Goal: Use online tool/utility

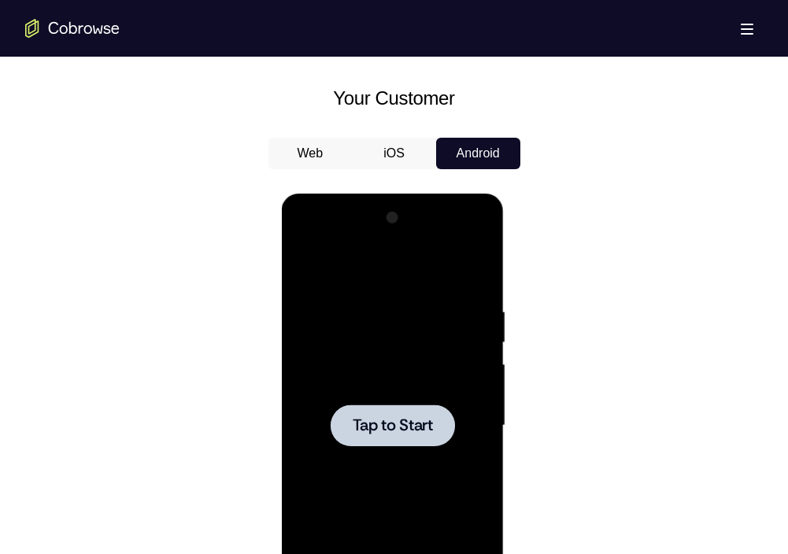
scroll to position [700, 0]
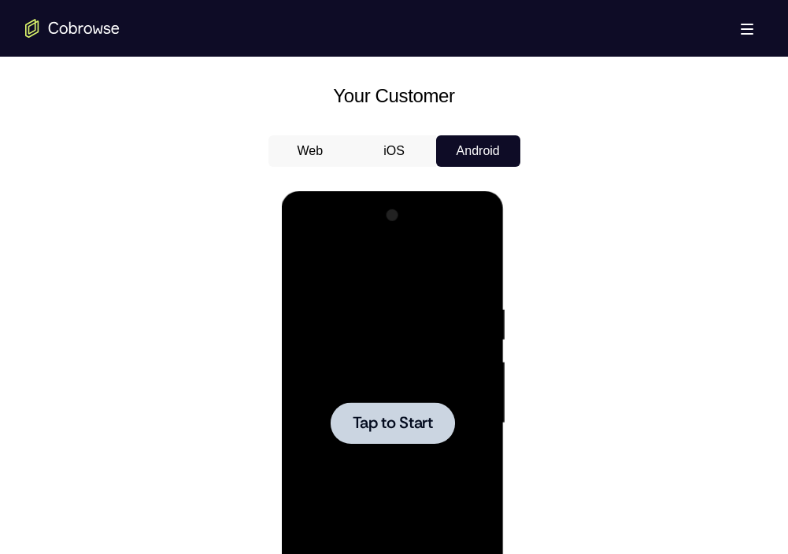
click at [412, 429] on span "Tap to Start" at bounding box center [393, 423] width 80 height 16
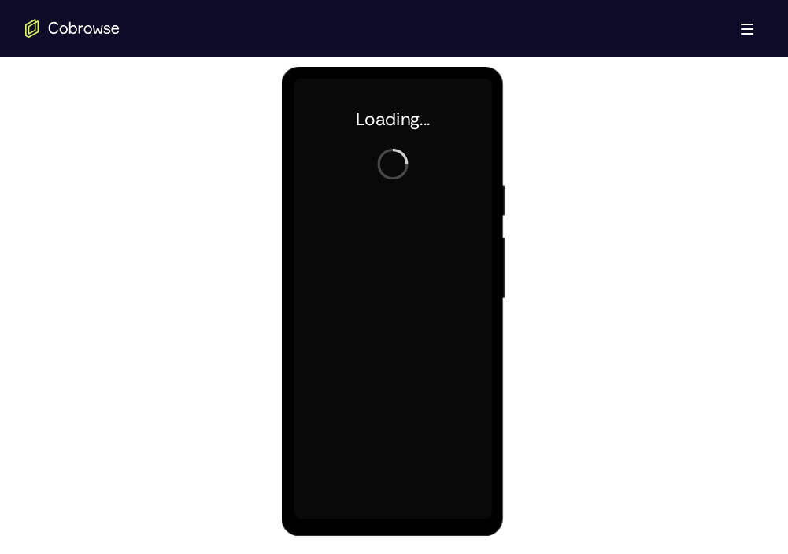
scroll to position [826, 0]
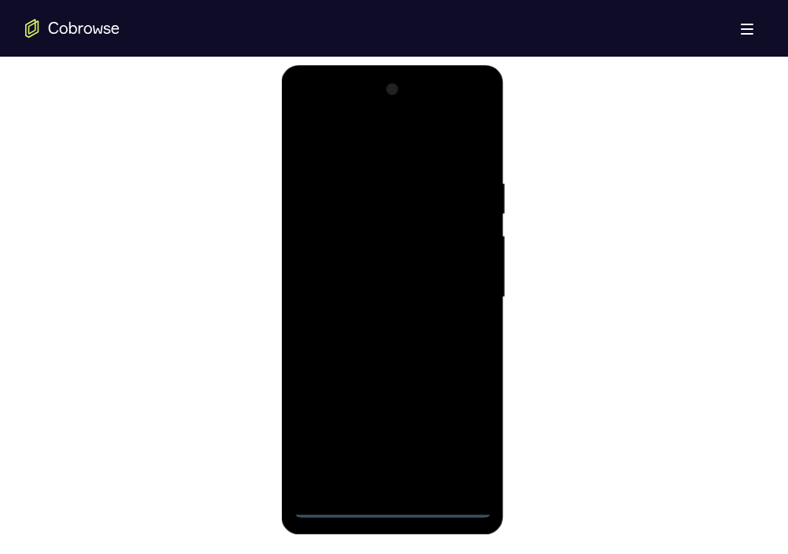
click at [392, 499] on div at bounding box center [392, 297] width 198 height 441
click at [391, 508] on div at bounding box center [392, 297] width 198 height 441
click at [465, 443] on div at bounding box center [392, 297] width 198 height 441
click at [328, 111] on div at bounding box center [392, 297] width 198 height 441
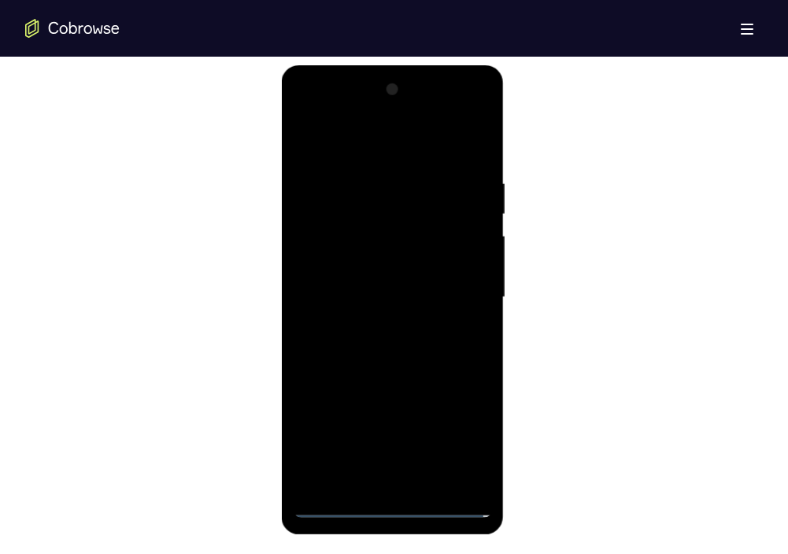
click at [450, 294] on div at bounding box center [392, 297] width 198 height 441
click at [372, 464] on div at bounding box center [392, 297] width 198 height 441
click at [375, 328] on div at bounding box center [392, 297] width 198 height 441
click at [379, 285] on div at bounding box center [392, 297] width 198 height 441
click at [384, 268] on div at bounding box center [392, 297] width 198 height 441
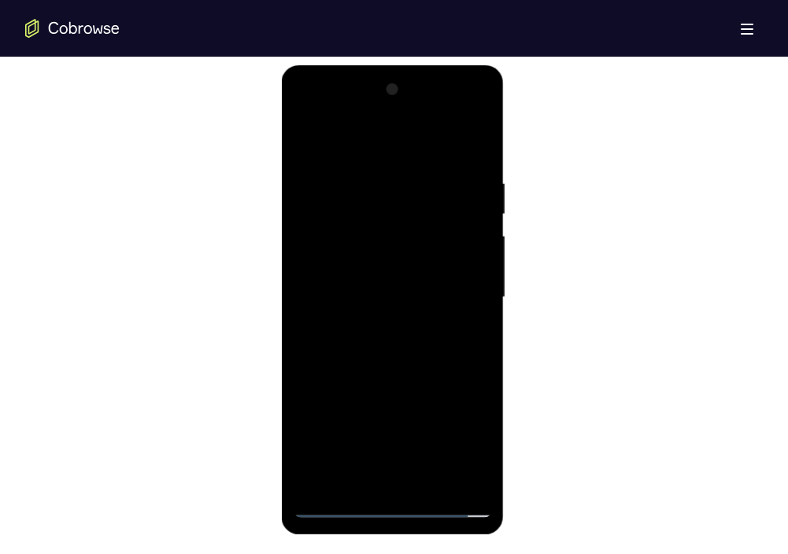
click at [375, 299] on div at bounding box center [392, 297] width 198 height 441
click at [371, 305] on div at bounding box center [392, 297] width 198 height 441
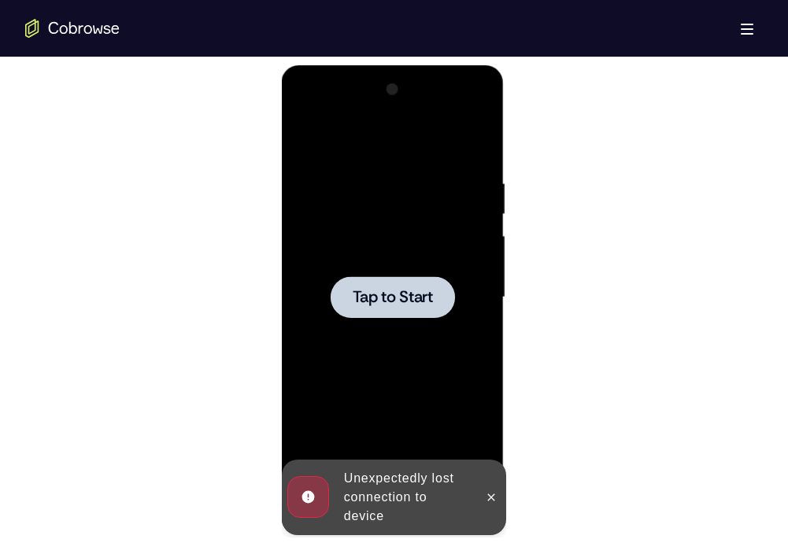
click at [371, 305] on span "Tap to Start" at bounding box center [393, 298] width 80 height 16
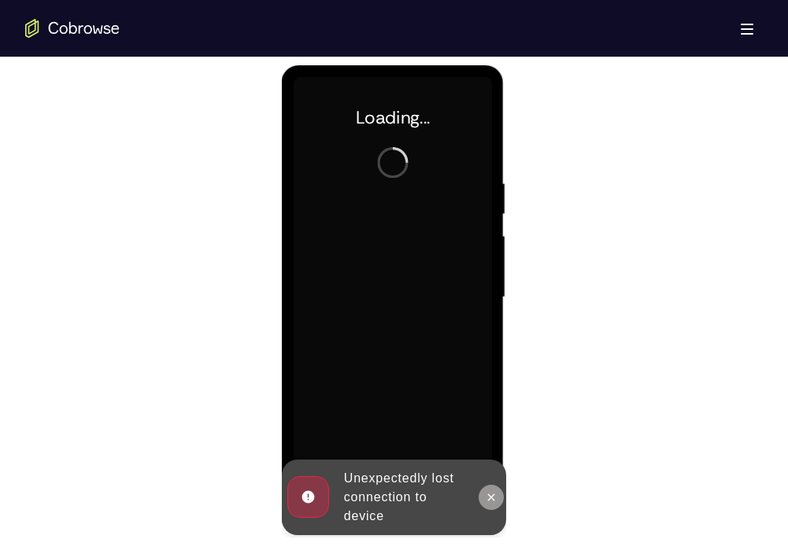
click at [490, 489] on button at bounding box center [490, 497] width 25 height 25
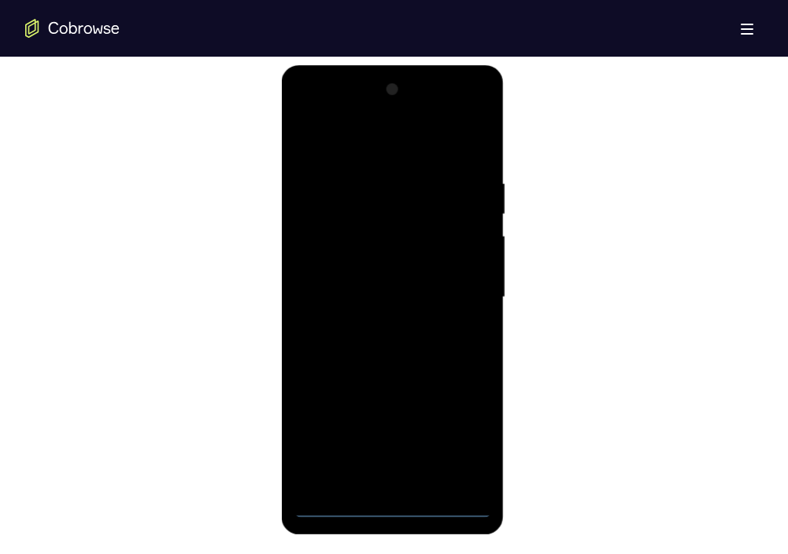
click at [397, 500] on div at bounding box center [392, 297] width 198 height 441
click at [463, 435] on div at bounding box center [392, 297] width 198 height 441
click at [325, 112] on div at bounding box center [392, 297] width 198 height 441
click at [446, 279] on div at bounding box center [392, 297] width 198 height 441
click at [372, 325] on div at bounding box center [392, 297] width 198 height 441
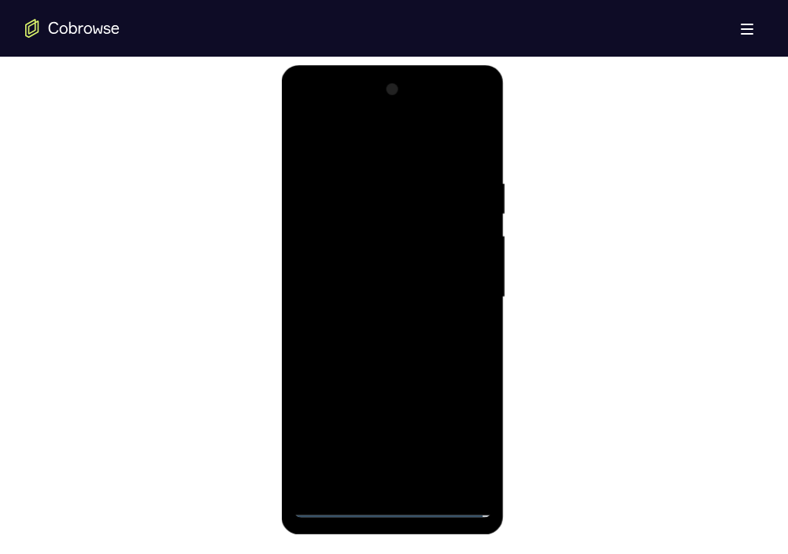
click at [375, 274] on div at bounding box center [392, 297] width 198 height 441
click at [382, 236] on div at bounding box center [392, 297] width 198 height 441
click at [368, 261] on div at bounding box center [392, 297] width 198 height 441
click at [368, 300] on div at bounding box center [392, 297] width 198 height 441
click at [378, 349] on div at bounding box center [392, 297] width 198 height 441
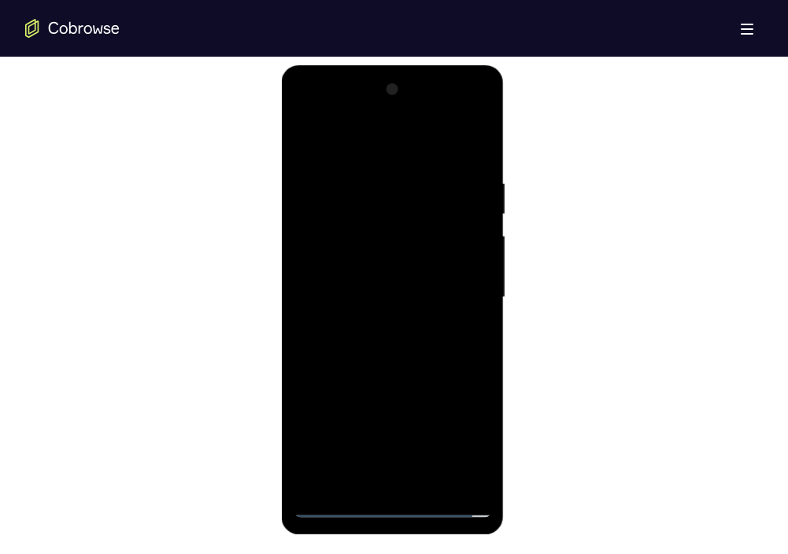
click at [378, 349] on div at bounding box center [392, 297] width 198 height 441
click at [478, 153] on div at bounding box center [392, 297] width 198 height 441
click at [364, 177] on div at bounding box center [392, 297] width 198 height 441
click at [484, 480] on div at bounding box center [392, 297] width 198 height 441
click at [476, 142] on div at bounding box center [392, 297] width 198 height 441
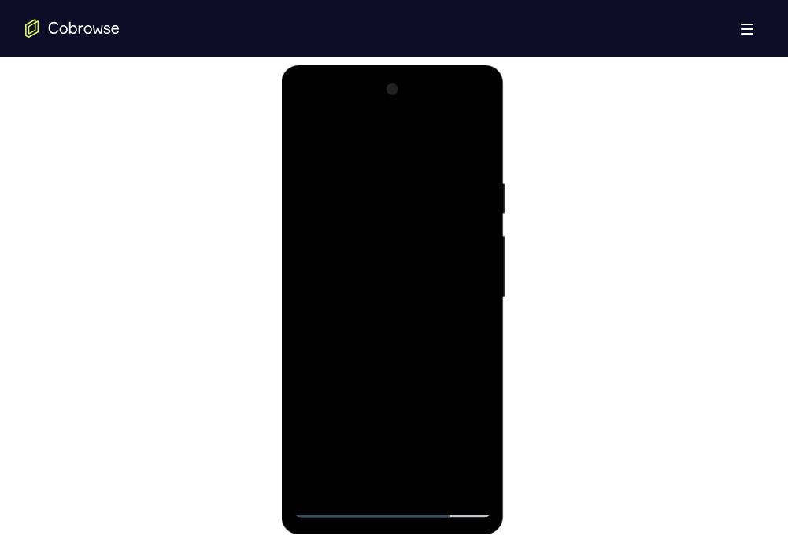
click at [437, 476] on div at bounding box center [392, 297] width 198 height 441
click at [416, 375] on div at bounding box center [392, 297] width 198 height 441
click at [308, 141] on div at bounding box center [392, 297] width 198 height 441
click at [407, 170] on div at bounding box center [392, 297] width 198 height 441
click at [454, 474] on div at bounding box center [392, 297] width 198 height 441
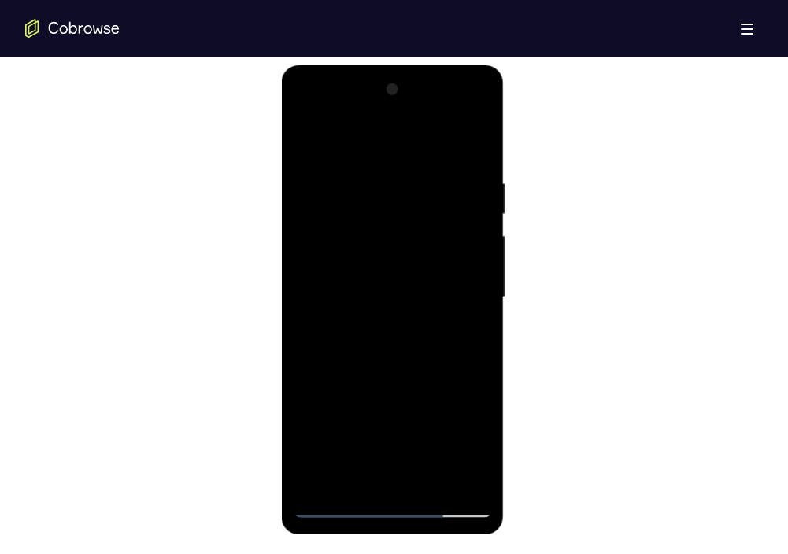
click at [472, 142] on div at bounding box center [392, 297] width 198 height 441
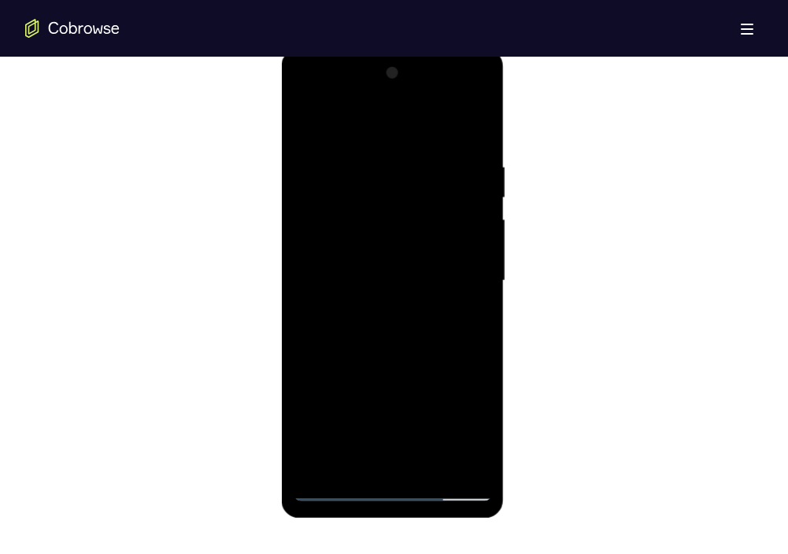
scroll to position [844, 0]
click at [353, 464] on div at bounding box center [392, 280] width 198 height 441
click at [407, 116] on div at bounding box center [392, 280] width 198 height 441
click at [316, 154] on div at bounding box center [392, 280] width 198 height 441
click at [479, 123] on div at bounding box center [392, 280] width 198 height 441
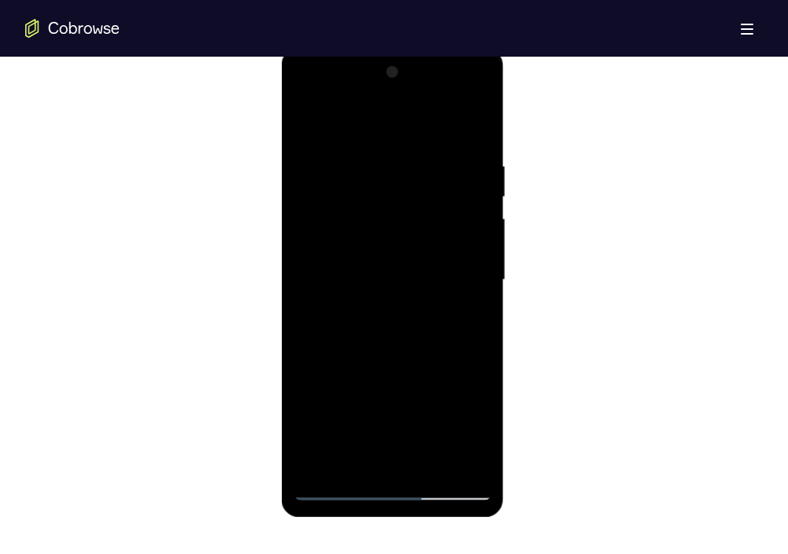
click at [422, 156] on div at bounding box center [392, 280] width 198 height 441
drag, startPoint x: 454, startPoint y: 265, endPoint x: 249, endPoint y: 264, distance: 205.4
click at [282, 264] on html "Online web based iOS Simulators and Android Emulators. Run iPhone, iPad, Mobile…" at bounding box center [394, 284] width 224 height 472
click at [466, 312] on div at bounding box center [392, 280] width 198 height 441
drag, startPoint x: 400, startPoint y: 398, endPoint x: 398, endPoint y: 234, distance: 163.7
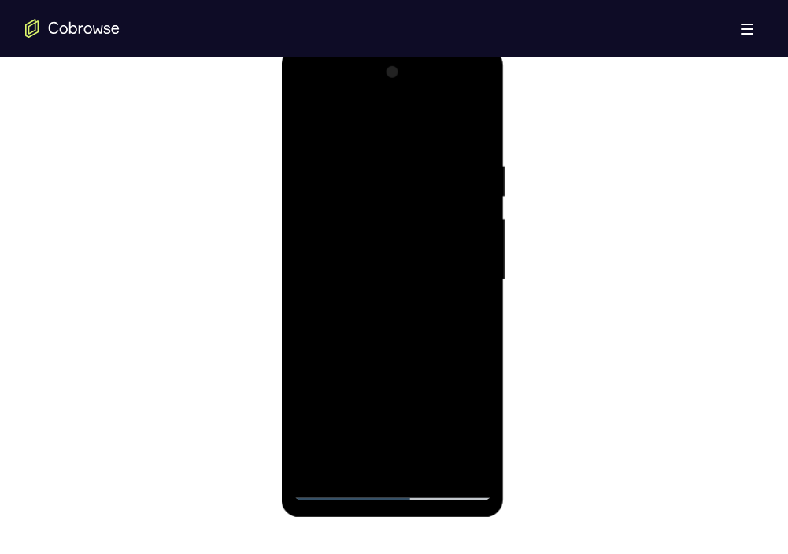
click at [398, 234] on div at bounding box center [392, 280] width 198 height 441
drag, startPoint x: 412, startPoint y: 403, endPoint x: 418, endPoint y: 209, distance: 194.4
click at [418, 209] on div at bounding box center [392, 280] width 198 height 441
click at [312, 116] on div at bounding box center [392, 280] width 198 height 441
click at [311, 116] on div at bounding box center [392, 280] width 198 height 441
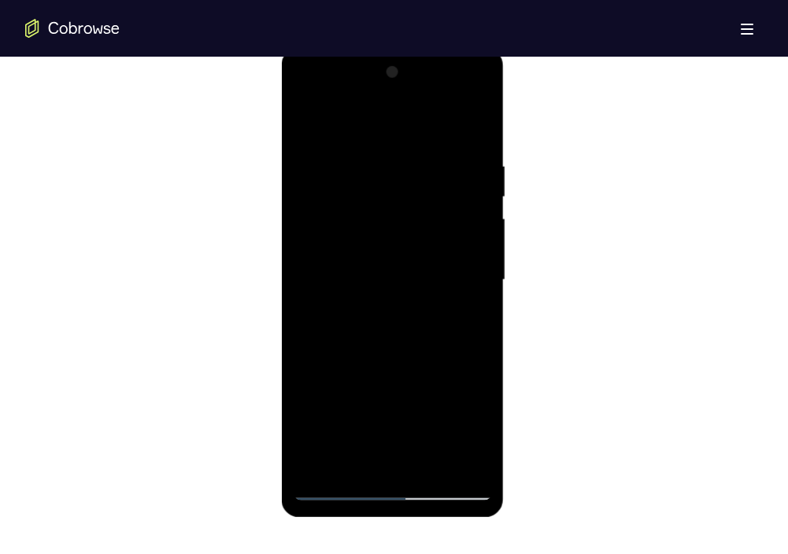
click at [304, 122] on div at bounding box center [392, 280] width 198 height 441
click at [449, 122] on div at bounding box center [392, 280] width 198 height 441
drag, startPoint x: 410, startPoint y: 210, endPoint x: 407, endPoint y: 346, distance: 136.2
click at [407, 346] on div at bounding box center [392, 280] width 198 height 441
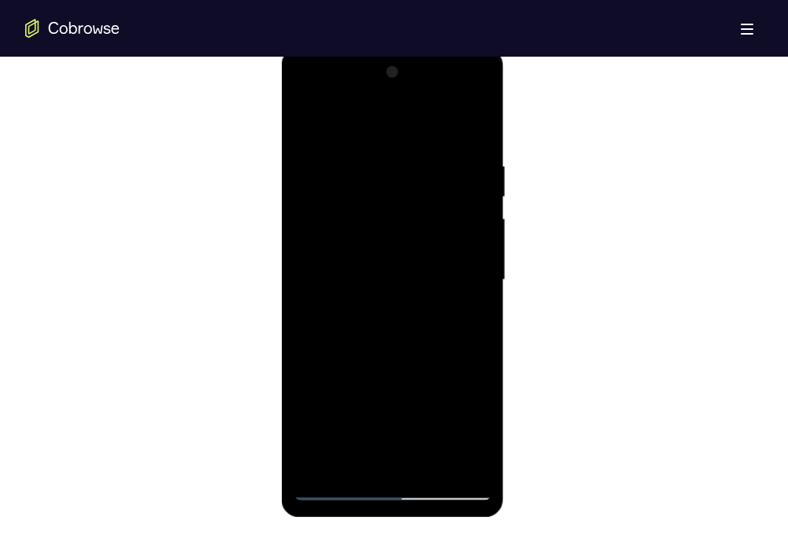
click at [432, 330] on div at bounding box center [392, 280] width 198 height 441
click at [307, 126] on div at bounding box center [392, 280] width 198 height 441
click at [357, 471] on div at bounding box center [392, 280] width 198 height 441
click at [426, 117] on div at bounding box center [392, 280] width 198 height 441
click at [312, 165] on div at bounding box center [392, 280] width 198 height 441
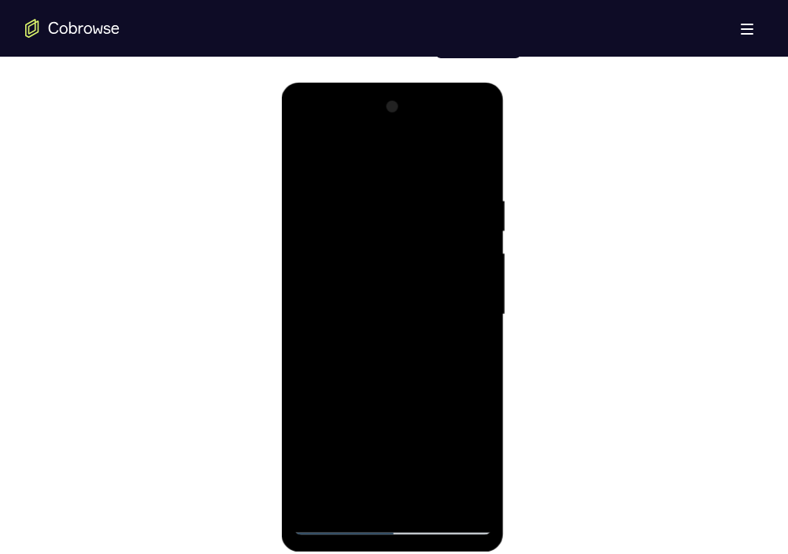
scroll to position [807, 0]
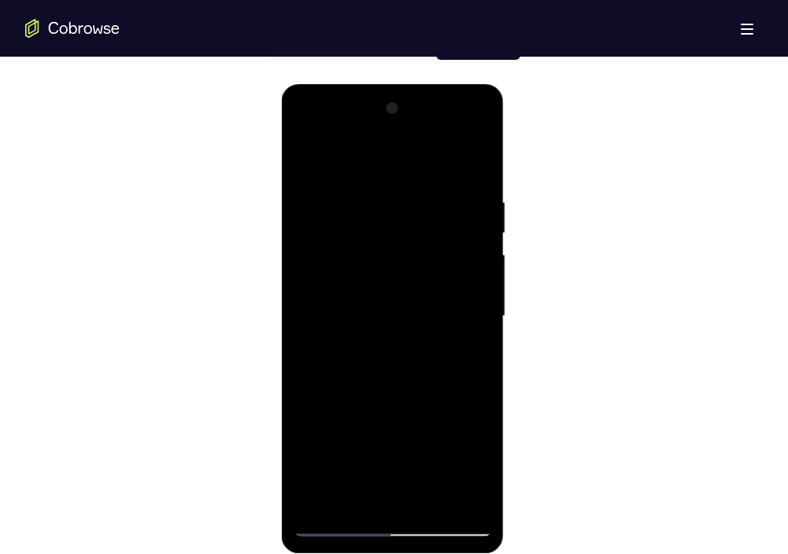
click at [445, 258] on div at bounding box center [392, 316] width 198 height 441
click at [432, 164] on div at bounding box center [392, 316] width 198 height 441
click at [474, 201] on div at bounding box center [392, 316] width 198 height 441
click at [420, 161] on div at bounding box center [392, 316] width 198 height 441
click at [313, 183] on div at bounding box center [392, 316] width 198 height 441
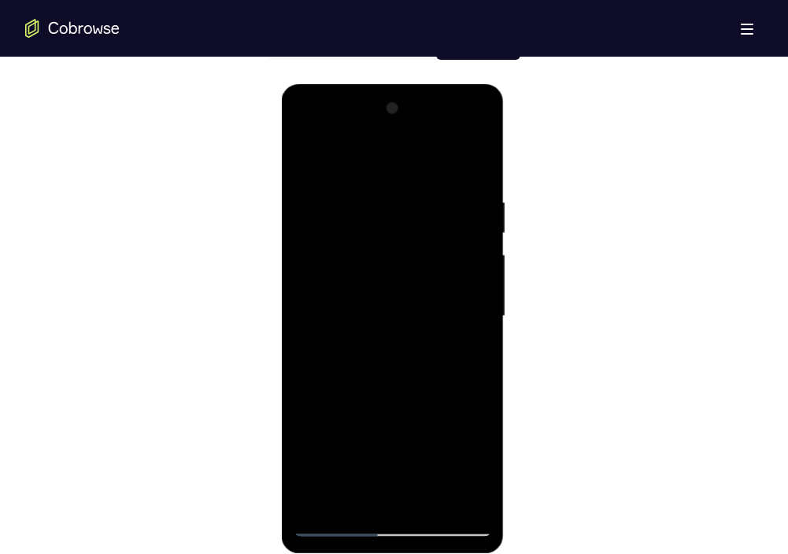
click at [436, 268] on div at bounding box center [392, 316] width 198 height 441
click at [417, 354] on div at bounding box center [392, 316] width 198 height 441
click at [434, 163] on div at bounding box center [392, 316] width 198 height 441
click at [451, 156] on div at bounding box center [392, 316] width 198 height 441
drag, startPoint x: 455, startPoint y: 200, endPoint x: 430, endPoint y: 364, distance: 165.6
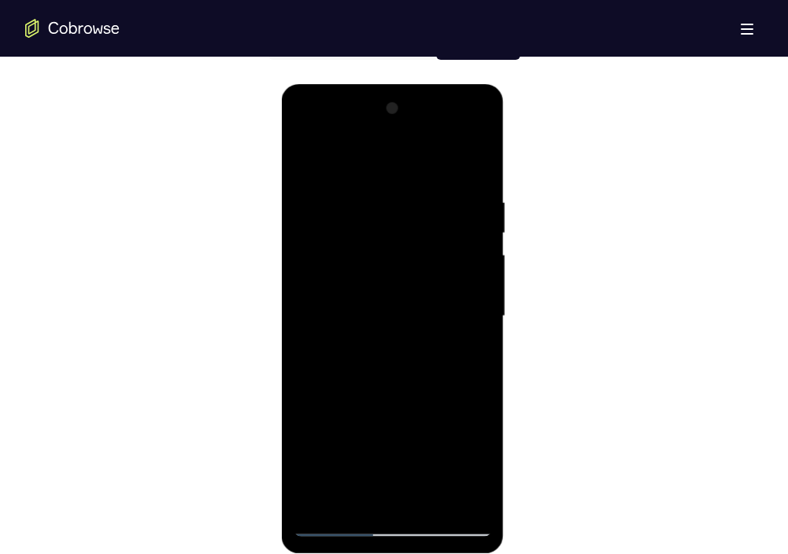
click at [430, 364] on div at bounding box center [392, 316] width 198 height 441
click at [408, 152] on div at bounding box center [392, 316] width 198 height 441
click at [388, 183] on div at bounding box center [392, 316] width 198 height 441
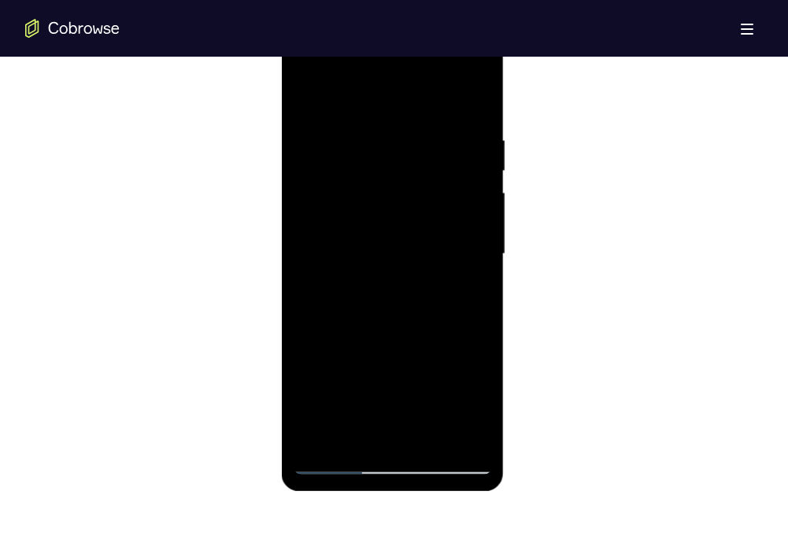
scroll to position [874, 0]
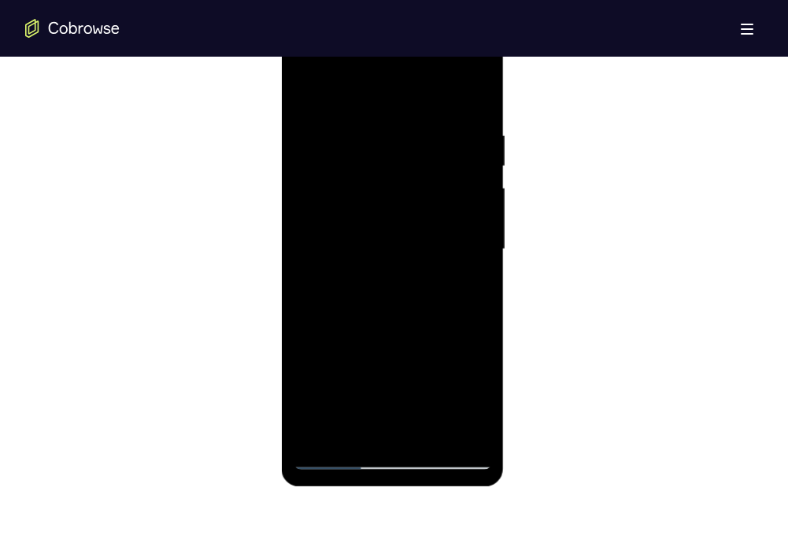
click at [485, 433] on div at bounding box center [392, 249] width 198 height 441
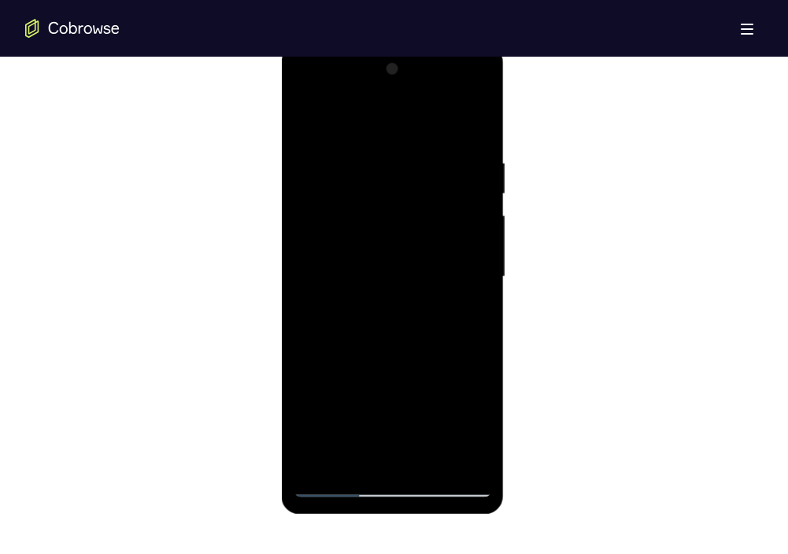
scroll to position [840, 0]
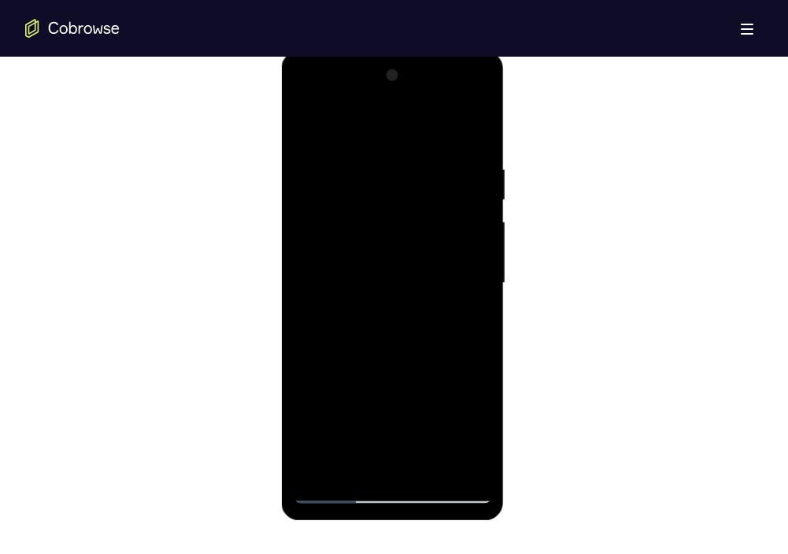
click at [432, 468] on div at bounding box center [392, 283] width 198 height 441
click at [355, 148] on div at bounding box center [392, 283] width 198 height 441
click at [374, 183] on div at bounding box center [392, 283] width 198 height 441
click at [345, 459] on div at bounding box center [392, 283] width 198 height 441
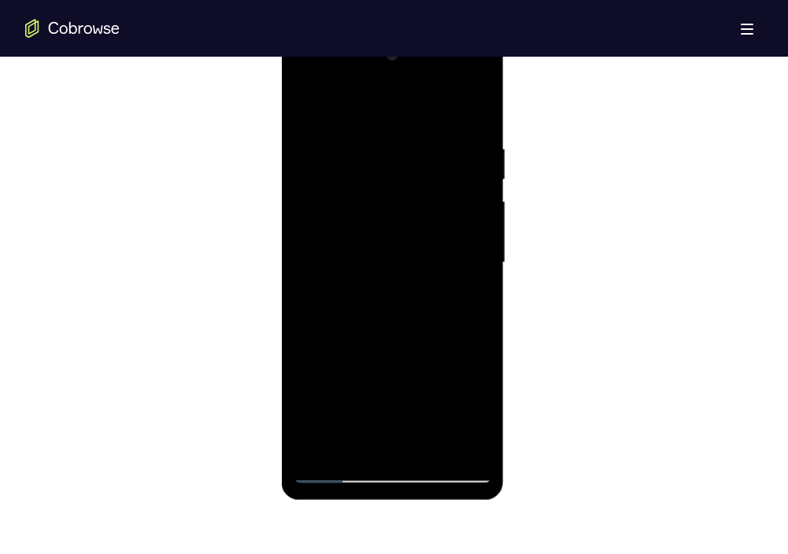
scroll to position [858, 0]
click at [307, 109] on div at bounding box center [392, 266] width 198 height 441
click at [332, 474] on div at bounding box center [392, 266] width 198 height 441
click at [398, 156] on div at bounding box center [392, 266] width 198 height 441
click at [334, 471] on div at bounding box center [392, 266] width 198 height 441
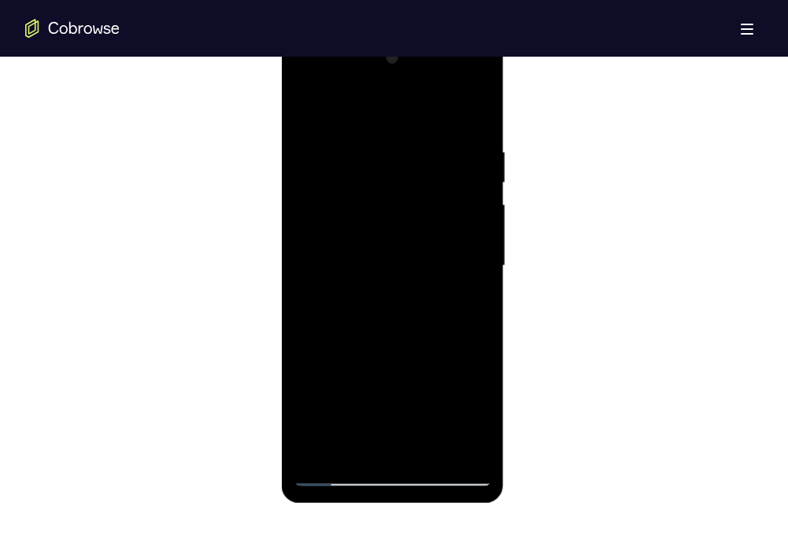
click at [315, 104] on div at bounding box center [392, 266] width 198 height 441
click at [364, 452] on div at bounding box center [392, 266] width 198 height 441
click at [387, 105] on div at bounding box center [392, 266] width 198 height 441
click at [366, 127] on div at bounding box center [392, 266] width 198 height 441
click at [324, 152] on div at bounding box center [392, 266] width 198 height 441
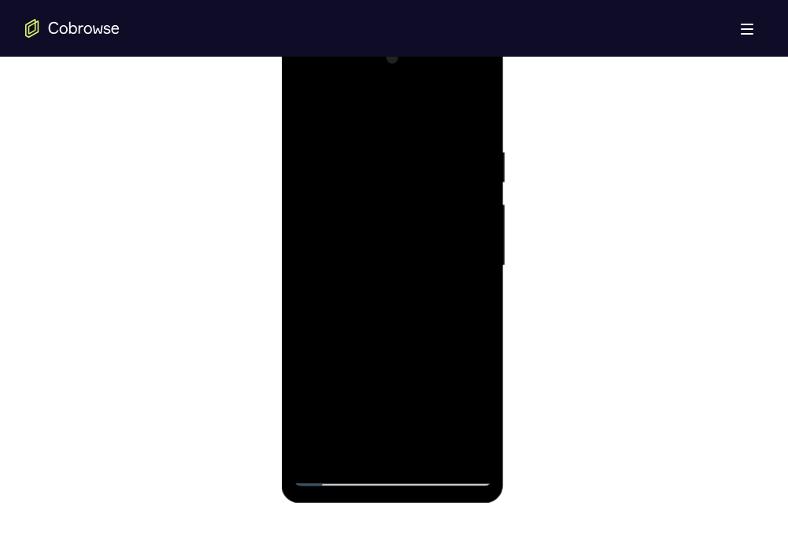
click at [467, 295] on div at bounding box center [392, 266] width 198 height 441
click at [449, 443] on div at bounding box center [392, 266] width 198 height 441
click at [469, 112] on div at bounding box center [392, 266] width 198 height 441
click at [352, 454] on div at bounding box center [392, 266] width 198 height 441
click at [473, 104] on div at bounding box center [392, 266] width 198 height 441
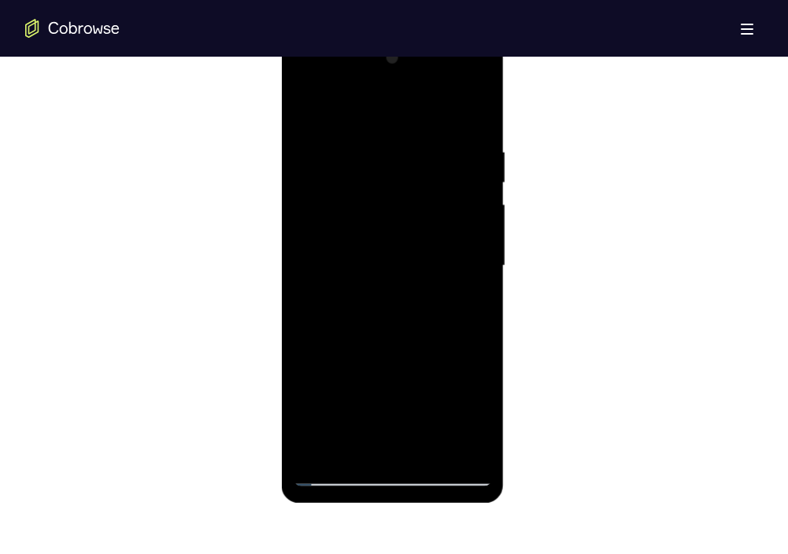
click at [452, 105] on div at bounding box center [392, 266] width 198 height 441
click at [474, 154] on div at bounding box center [392, 266] width 198 height 441
click at [472, 110] on div at bounding box center [392, 266] width 198 height 441
click at [312, 456] on div at bounding box center [392, 266] width 198 height 441
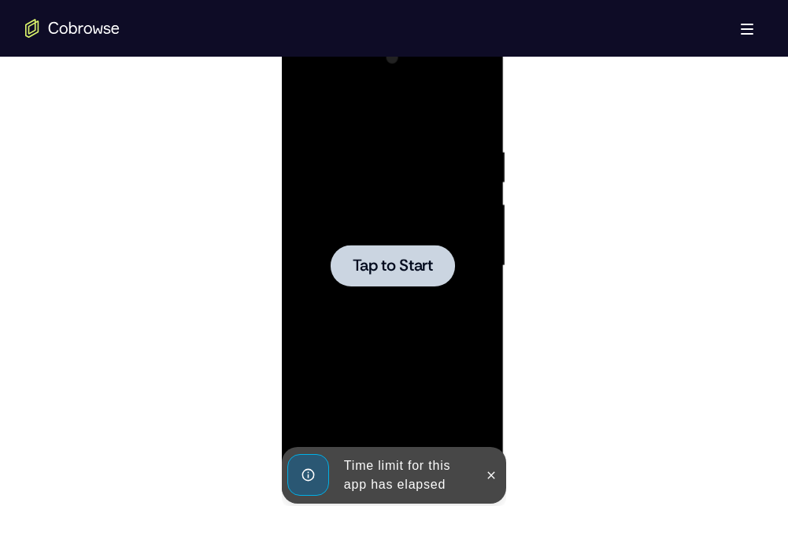
click at [416, 274] on span "Tap to Start" at bounding box center [393, 266] width 80 height 16
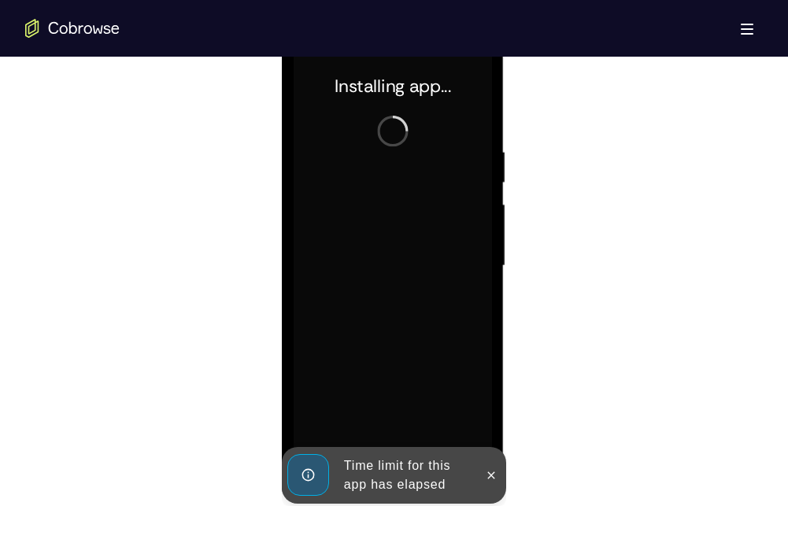
click at [481, 486] on div at bounding box center [490, 475] width 25 height 57
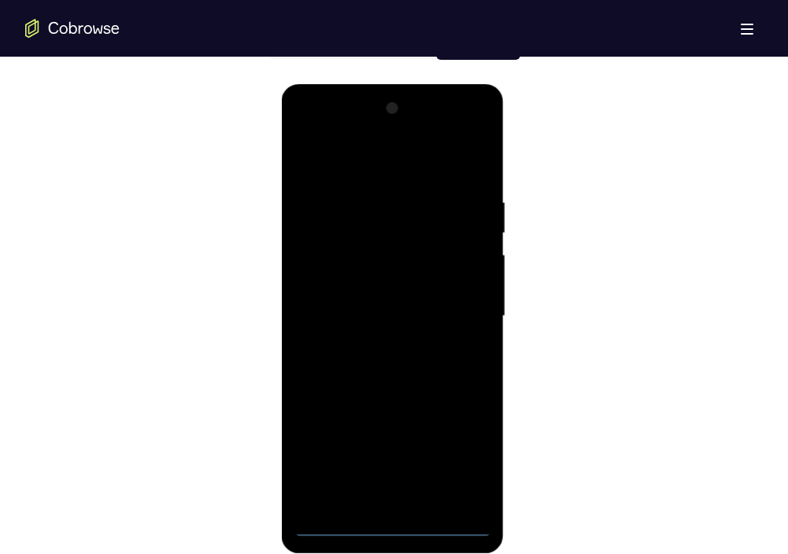
scroll to position [829, 0]
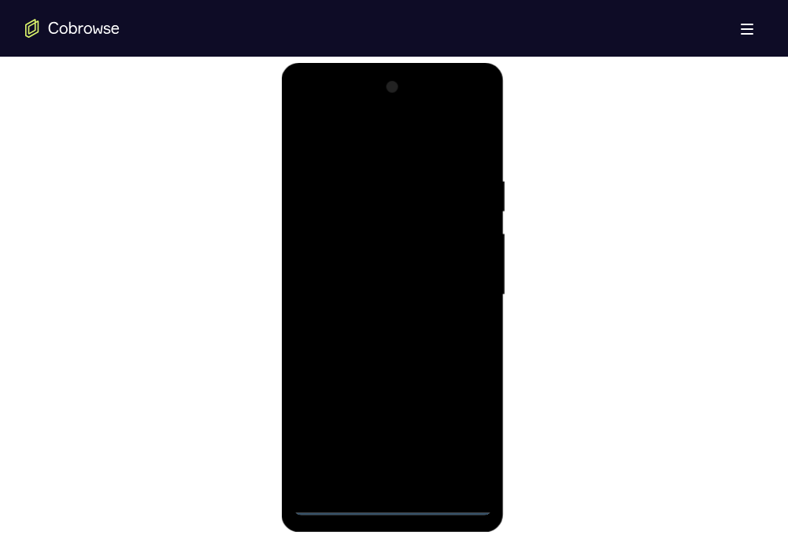
click at [397, 504] on div at bounding box center [392, 295] width 198 height 441
click at [462, 424] on div at bounding box center [392, 295] width 198 height 441
click at [325, 106] on div at bounding box center [392, 295] width 198 height 441
click at [469, 292] on div at bounding box center [392, 295] width 198 height 441
click at [406, 480] on div at bounding box center [392, 295] width 198 height 441
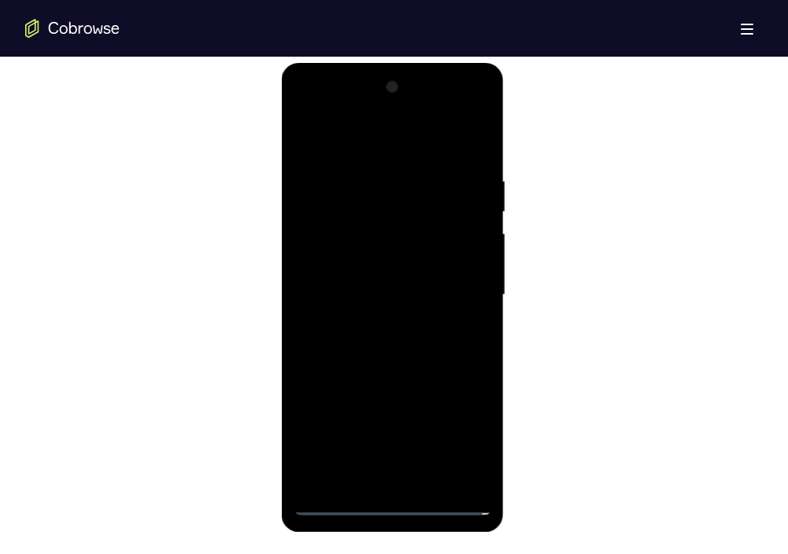
click at [370, 280] on div at bounding box center [392, 295] width 198 height 441
click at [381, 271] on div at bounding box center [392, 295] width 198 height 441
click at [378, 300] on div at bounding box center [392, 295] width 198 height 441
click at [390, 340] on div at bounding box center [392, 295] width 198 height 441
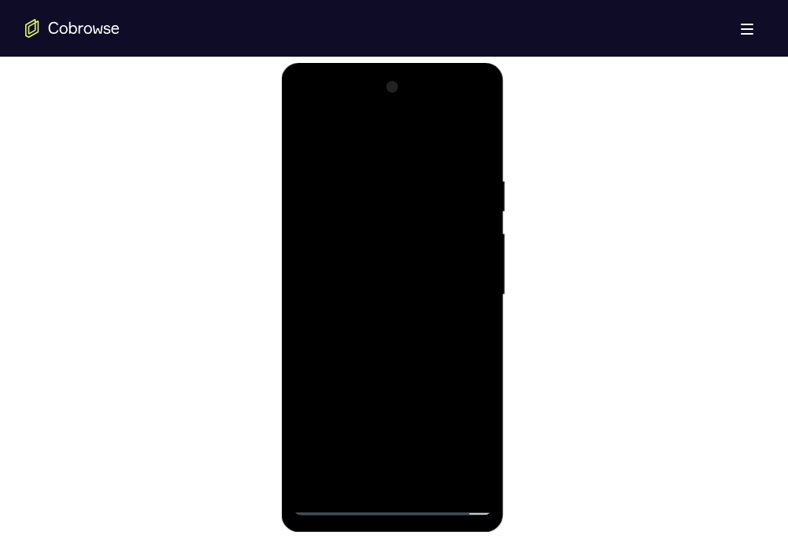
click at [390, 340] on div at bounding box center [392, 295] width 198 height 441
click at [353, 483] on div at bounding box center [392, 295] width 198 height 441
click at [401, 133] on div at bounding box center [392, 295] width 198 height 441
click at [316, 170] on div at bounding box center [392, 295] width 198 height 441
click at [386, 474] on div at bounding box center [392, 295] width 198 height 441
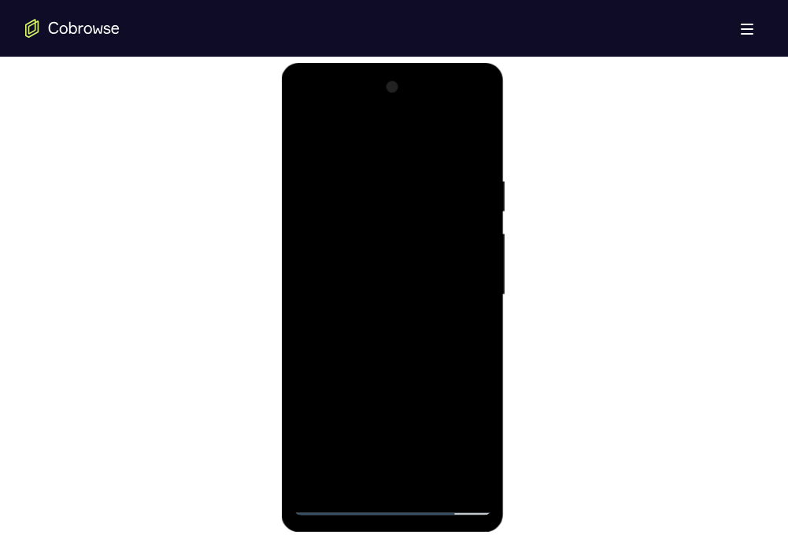
click at [414, 363] on div at bounding box center [392, 295] width 198 height 441
click at [374, 190] on div at bounding box center [392, 295] width 198 height 441
click at [388, 474] on div at bounding box center [392, 295] width 198 height 441
click at [479, 108] on div at bounding box center [392, 295] width 198 height 441
click at [401, 237] on div at bounding box center [392, 295] width 198 height 441
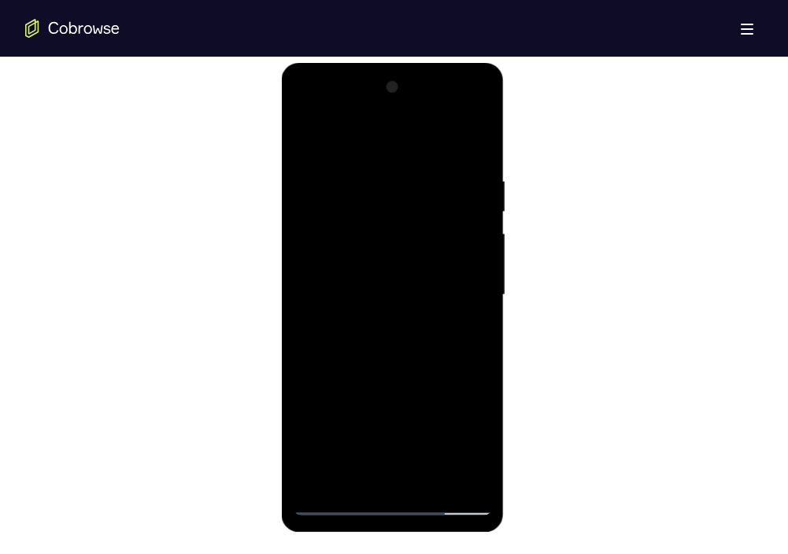
click at [460, 474] on div at bounding box center [392, 295] width 198 height 441
click at [309, 117] on div at bounding box center [392, 295] width 198 height 441
click at [345, 474] on div at bounding box center [392, 295] width 198 height 441
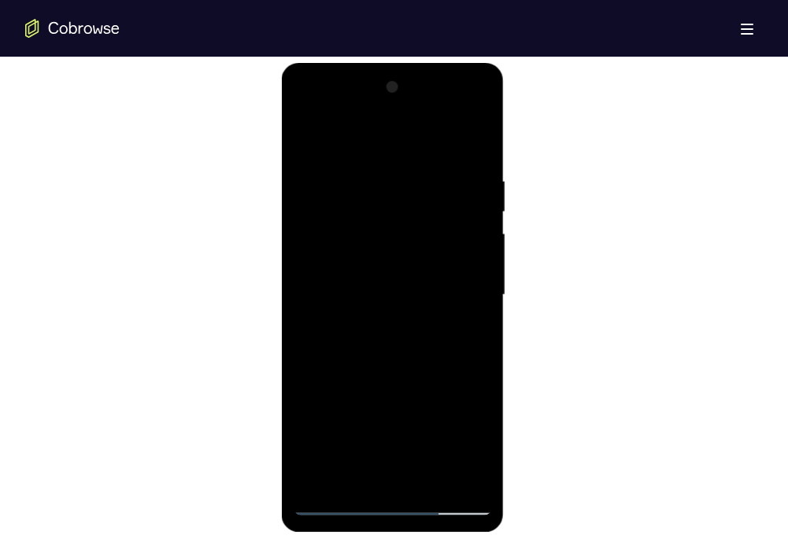
click at [347, 472] on div at bounding box center [392, 295] width 198 height 441
click at [460, 415] on div at bounding box center [392, 295] width 198 height 441
click at [423, 417] on div at bounding box center [392, 295] width 198 height 441
click at [320, 161] on div at bounding box center [392, 295] width 198 height 441
click at [386, 469] on div at bounding box center [392, 295] width 198 height 441
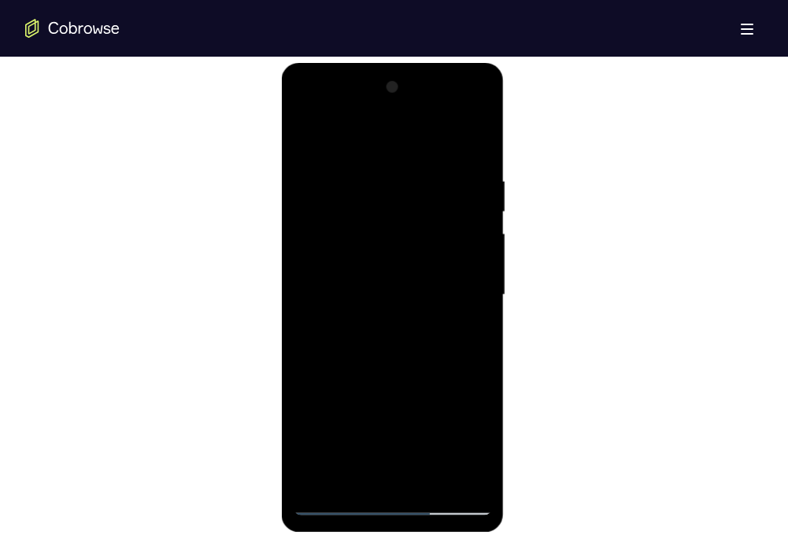
click at [349, 477] on div at bounding box center [392, 295] width 198 height 441
click at [463, 421] on div at bounding box center [392, 295] width 198 height 441
click at [430, 423] on div at bounding box center [392, 295] width 198 height 441
click at [407, 423] on div at bounding box center [392, 295] width 198 height 441
click at [342, 419] on div at bounding box center [392, 295] width 198 height 441
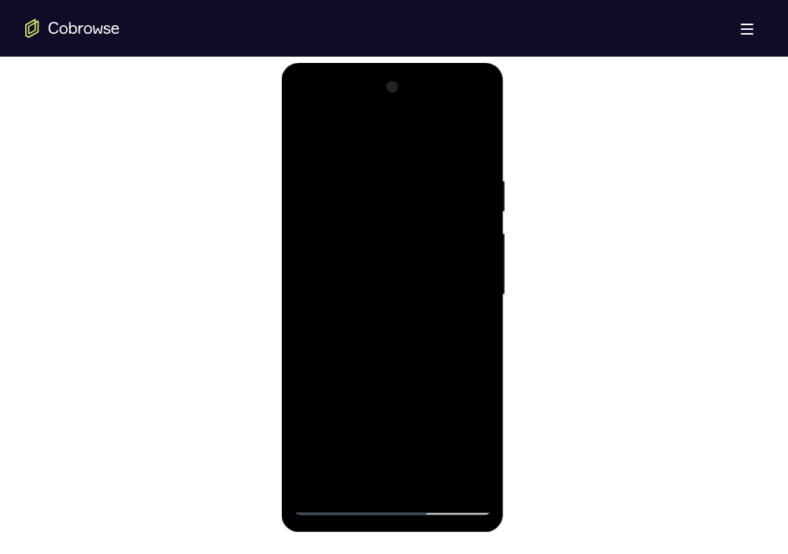
click at [399, 467] on div at bounding box center [392, 295] width 198 height 441
click at [405, 397] on div at bounding box center [392, 295] width 198 height 441
click at [431, 418] on div at bounding box center [392, 295] width 198 height 441
click at [478, 449] on div at bounding box center [392, 295] width 198 height 441
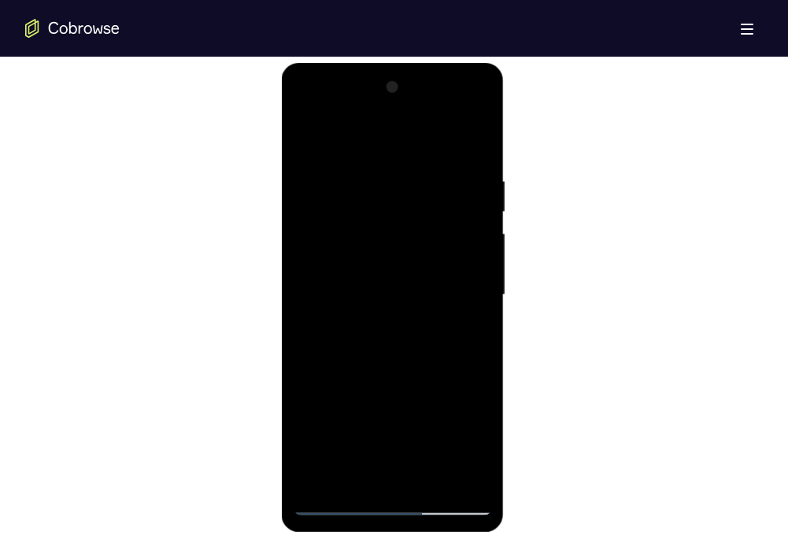
click at [355, 415] on div at bounding box center [392, 295] width 198 height 441
click at [415, 415] on div at bounding box center [392, 295] width 198 height 441
drag, startPoint x: 470, startPoint y: 445, endPoint x: 482, endPoint y: 445, distance: 12.6
click at [482, 445] on div at bounding box center [392, 295] width 198 height 441
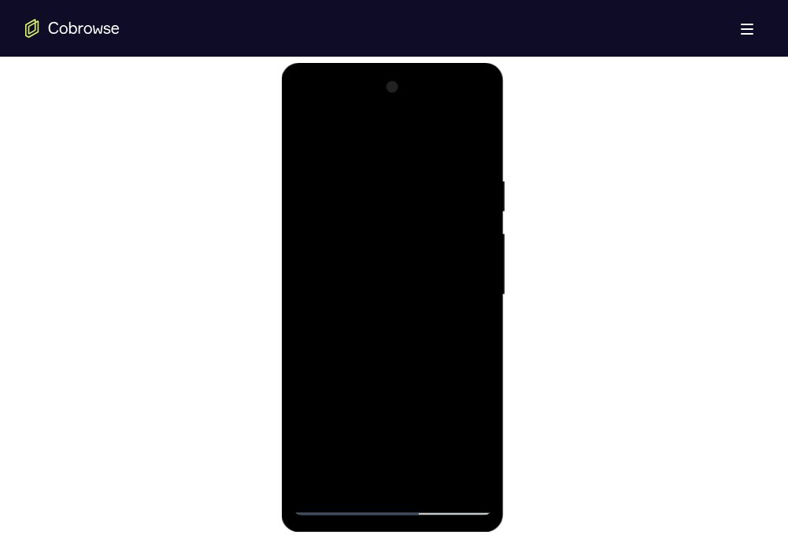
click at [412, 415] on div at bounding box center [392, 295] width 198 height 441
click at [393, 416] on div at bounding box center [392, 295] width 198 height 441
click at [445, 400] on div at bounding box center [392, 295] width 198 height 441
click at [456, 449] on div at bounding box center [392, 295] width 198 height 441
click at [335, 415] on div at bounding box center [392, 295] width 198 height 441
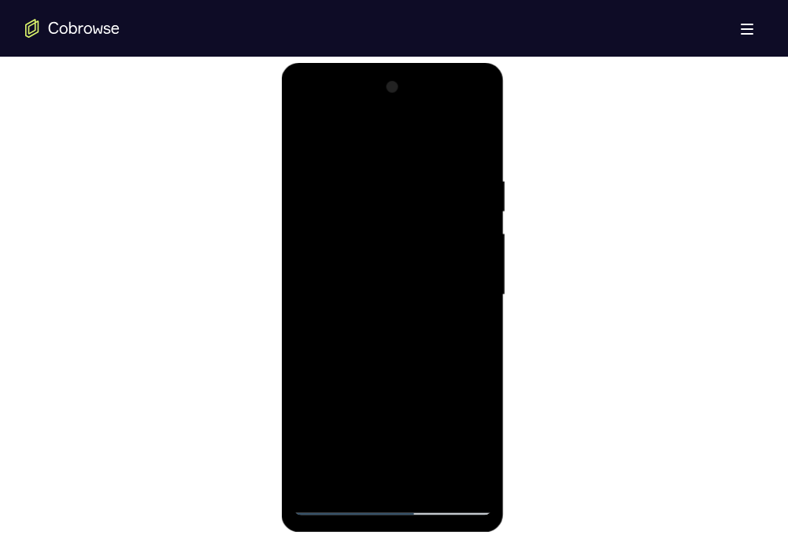
click at [408, 469] on div at bounding box center [392, 295] width 198 height 441
click at [404, 387] on div at bounding box center [392, 295] width 198 height 441
click at [427, 415] on div at bounding box center [392, 295] width 198 height 441
click at [459, 446] on div at bounding box center [392, 295] width 198 height 441
click at [410, 473] on div at bounding box center [392, 295] width 198 height 441
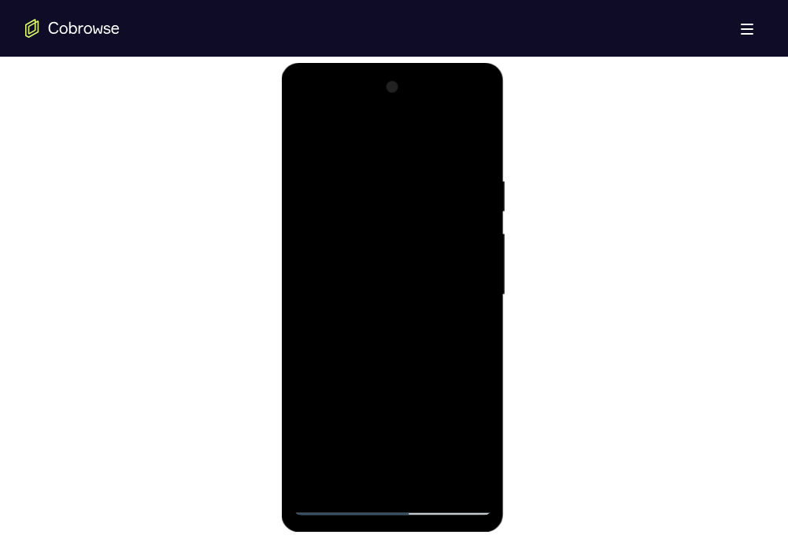
click at [448, 415] on div at bounding box center [392, 295] width 198 height 441
click at [319, 423] on div at bounding box center [392, 295] width 198 height 441
click at [414, 423] on div at bounding box center [392, 295] width 198 height 441
click at [355, 450] on div at bounding box center [392, 295] width 198 height 441
click at [399, 474] on div at bounding box center [392, 295] width 198 height 441
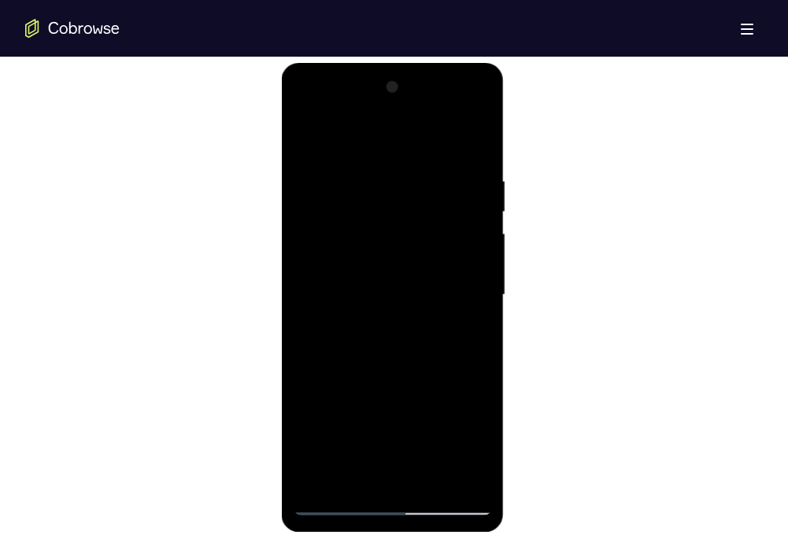
click at [396, 417] on div at bounding box center [392, 295] width 198 height 441
click at [319, 423] on div at bounding box center [392, 295] width 198 height 441
click at [371, 418] on div at bounding box center [392, 295] width 198 height 441
click at [389, 419] on div at bounding box center [392, 295] width 198 height 441
click at [450, 420] on div at bounding box center [392, 295] width 198 height 441
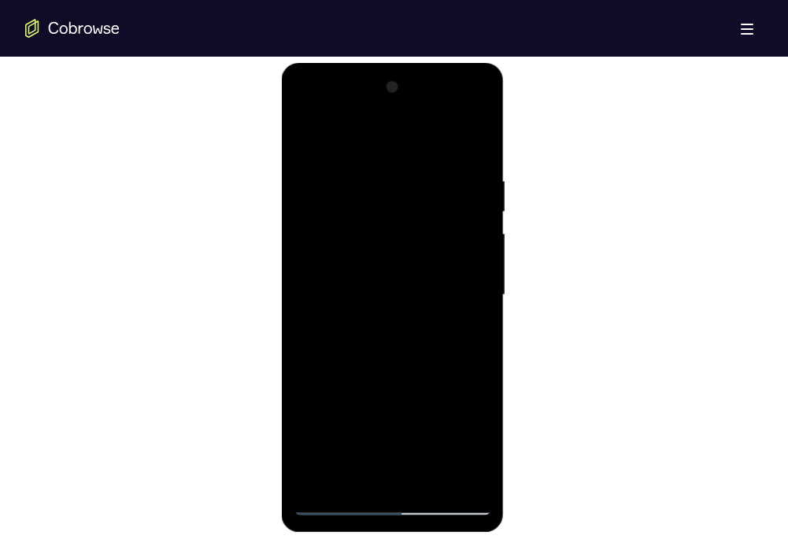
click at [308, 471] on div at bounding box center [392, 295] width 198 height 441
click at [448, 449] on div at bounding box center [392, 295] width 198 height 441
click at [393, 320] on div at bounding box center [392, 295] width 198 height 441
click at [393, 477] on div at bounding box center [392, 295] width 198 height 441
drag, startPoint x: 412, startPoint y: 474, endPoint x: 430, endPoint y: 481, distance: 19.9
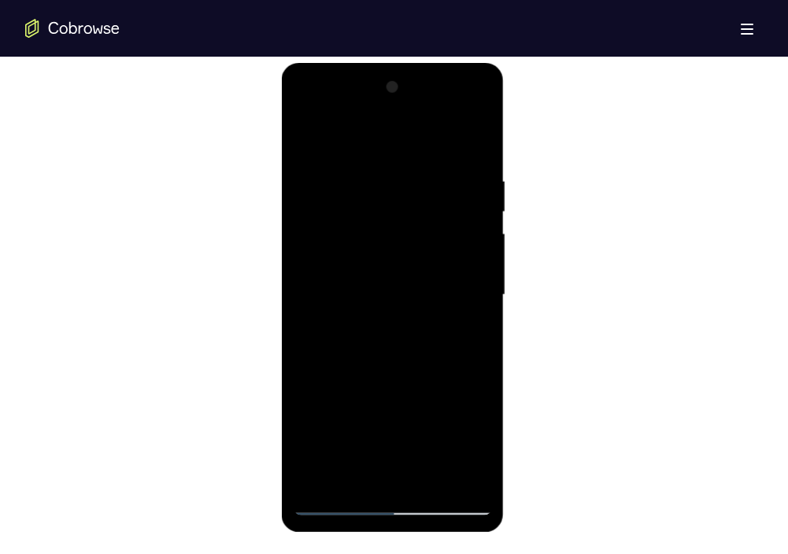
click at [430, 481] on div at bounding box center [392, 295] width 198 height 441
click at [414, 320] on div at bounding box center [392, 295] width 198 height 441
click at [393, 476] on div at bounding box center [392, 295] width 198 height 441
click at [478, 447] on div at bounding box center [392, 295] width 198 height 441
click at [434, 341] on div at bounding box center [392, 295] width 198 height 441
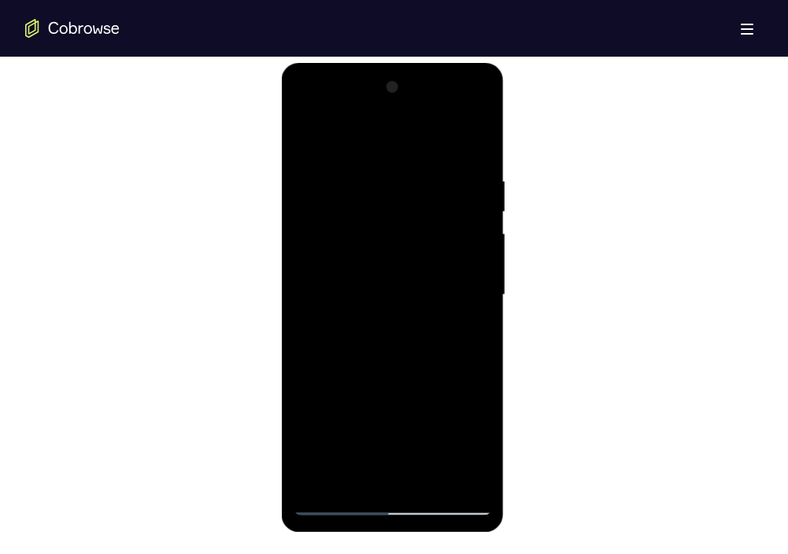
click at [393, 477] on div at bounding box center [392, 295] width 198 height 441
click at [359, 309] on div at bounding box center [392, 295] width 198 height 441
click at [312, 337] on div at bounding box center [392, 295] width 198 height 441
click at [398, 473] on div at bounding box center [392, 295] width 198 height 441
click at [467, 423] on div at bounding box center [392, 295] width 198 height 441
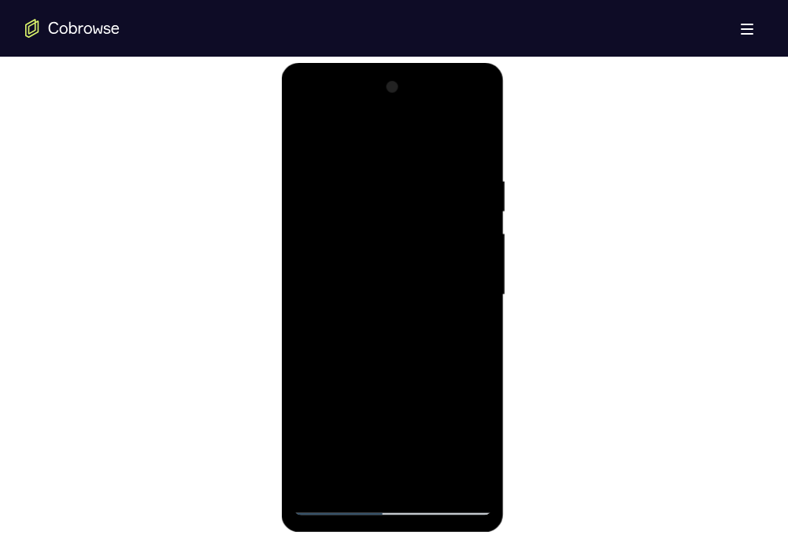
click at [430, 416] on div at bounding box center [392, 295] width 198 height 441
click at [407, 415] on div at bounding box center [392, 295] width 198 height 441
click at [340, 418] on div at bounding box center [392, 295] width 198 height 441
click at [440, 362] on div at bounding box center [392, 295] width 198 height 441
click at [362, 425] on div at bounding box center [392, 295] width 198 height 441
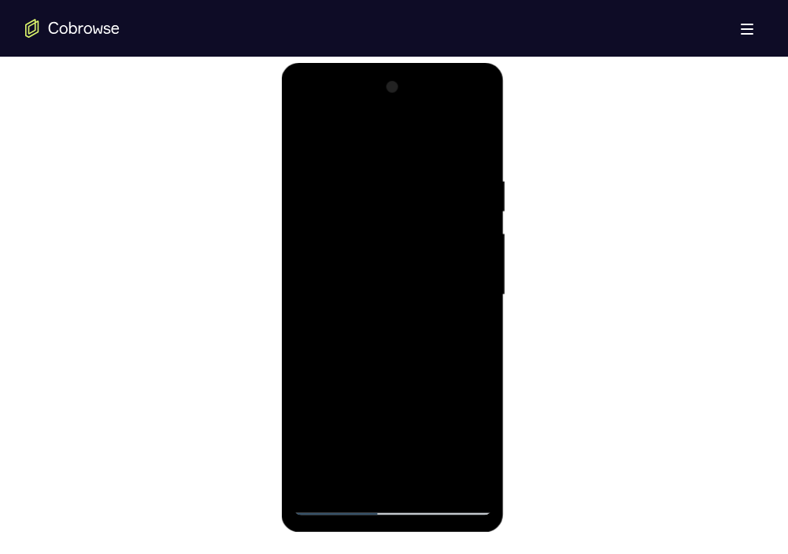
click at [409, 421] on div at bounding box center [392, 295] width 198 height 441
click at [395, 419] on div at bounding box center [392, 295] width 198 height 441
click at [445, 390] on div at bounding box center [392, 295] width 198 height 441
click at [460, 448] on div at bounding box center [392, 295] width 198 height 441
click at [343, 416] on div at bounding box center [392, 295] width 198 height 441
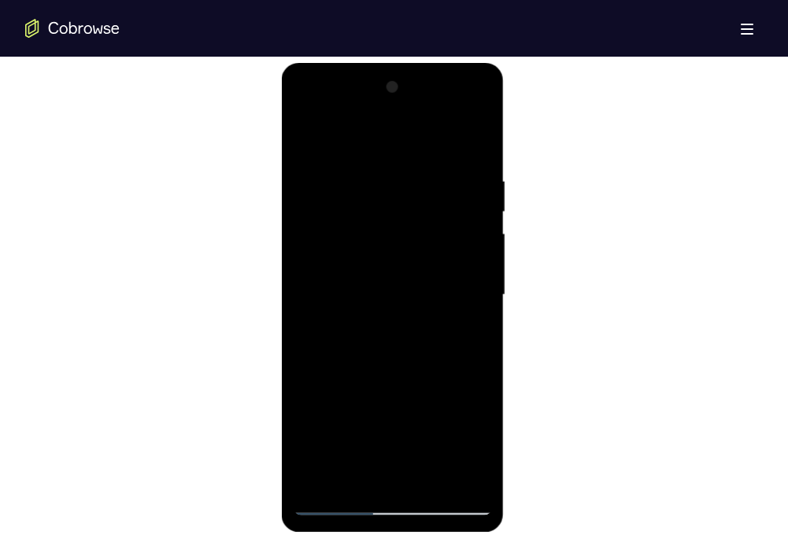
click at [392, 471] on div at bounding box center [392, 295] width 198 height 441
click at [401, 367] on div at bounding box center [392, 295] width 198 height 441
click at [389, 415] on div at bounding box center [392, 295] width 198 height 441
click at [326, 419] on div at bounding box center [392, 295] width 198 height 441
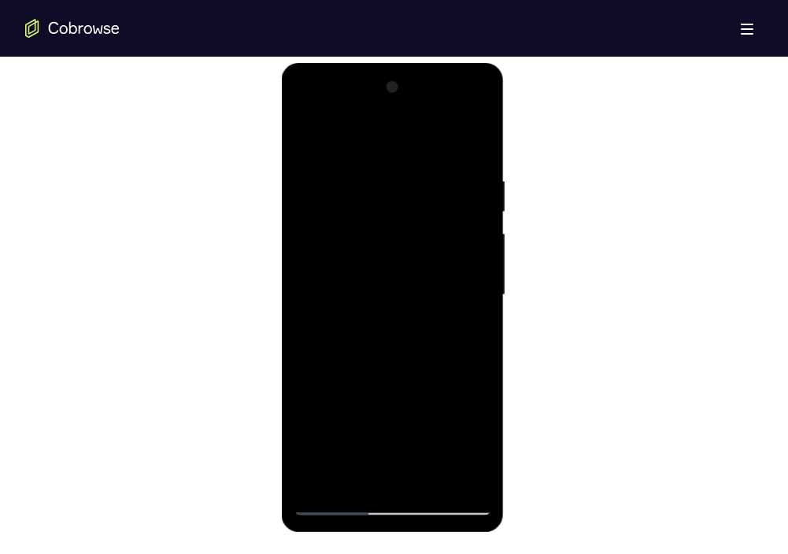
click at [370, 422] on div at bounding box center [392, 295] width 198 height 441
click at [389, 421] on div at bounding box center [392, 295] width 198 height 441
click at [445, 417] on div at bounding box center [392, 295] width 198 height 441
click at [311, 480] on div at bounding box center [392, 295] width 198 height 441
click at [448, 446] on div at bounding box center [392, 295] width 198 height 441
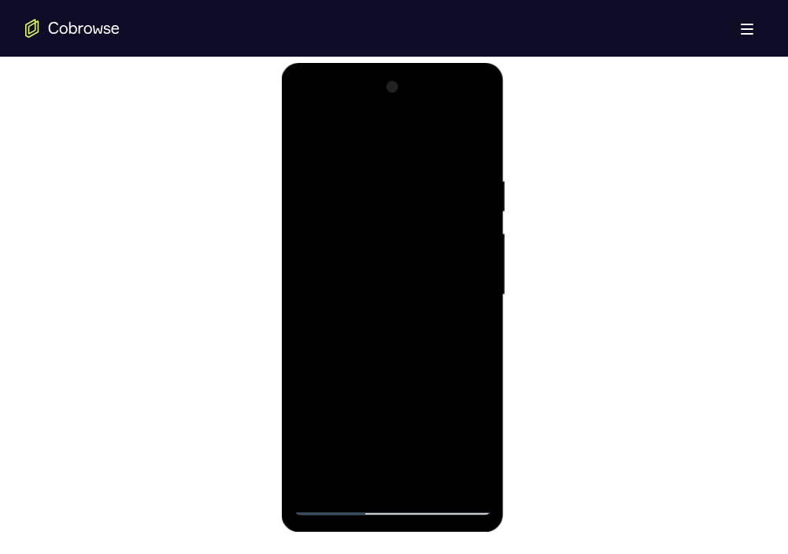
click at [476, 479] on div at bounding box center [392, 295] width 198 height 441
click at [436, 313] on div at bounding box center [392, 295] width 198 height 441
click at [429, 470] on div at bounding box center [392, 295] width 198 height 441
click at [437, 470] on div at bounding box center [392, 295] width 198 height 441
click at [436, 470] on div at bounding box center [392, 295] width 198 height 441
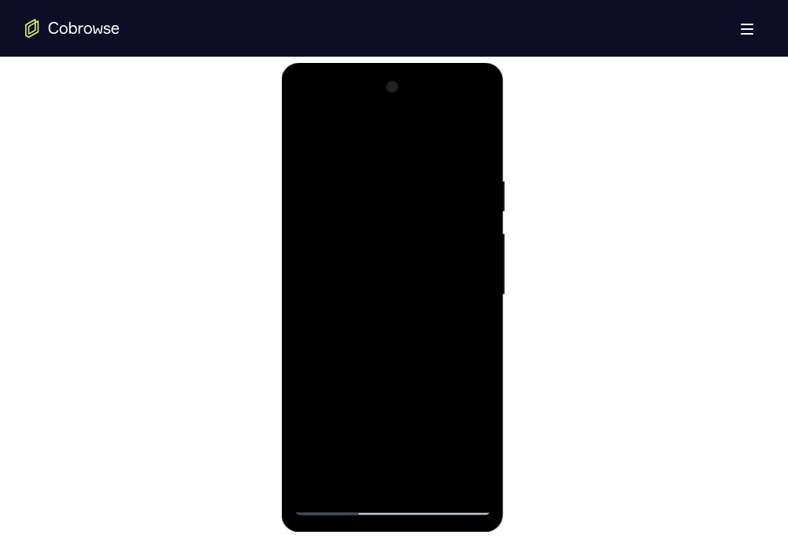
click at [485, 448] on div at bounding box center [392, 295] width 198 height 441
click at [424, 326] on div at bounding box center [392, 295] width 198 height 441
click at [389, 467] on div at bounding box center [392, 295] width 198 height 441
click at [394, 467] on div at bounding box center [392, 295] width 198 height 441
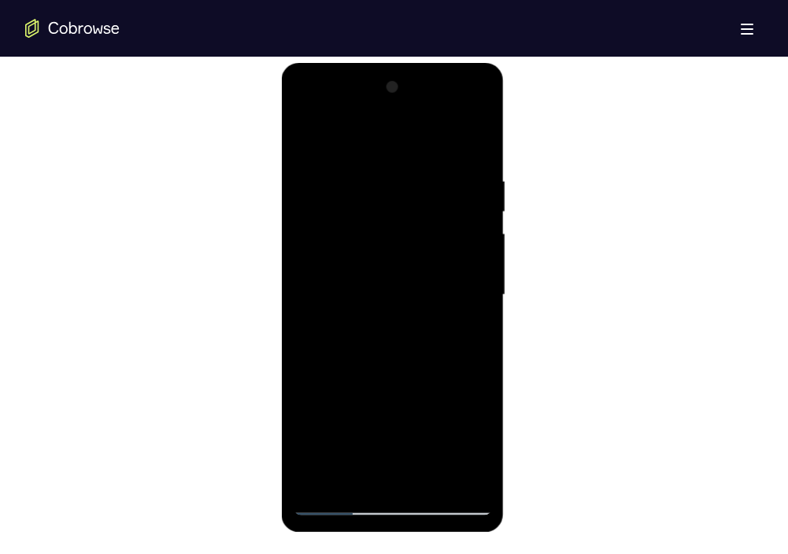
drag, startPoint x: 437, startPoint y: 330, endPoint x: 443, endPoint y: 300, distance: 31.2
click at [443, 300] on div at bounding box center [392, 295] width 198 height 441
click at [479, 452] on div at bounding box center [392, 295] width 198 height 441
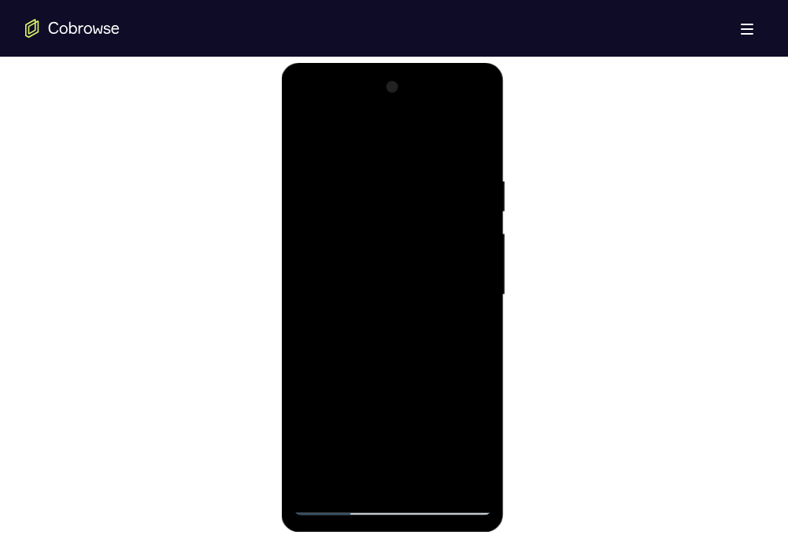
click at [386, 302] on div at bounding box center [392, 295] width 198 height 441
click at [389, 471] on div at bounding box center [392, 295] width 198 height 441
click at [349, 322] on div at bounding box center [392, 295] width 198 height 441
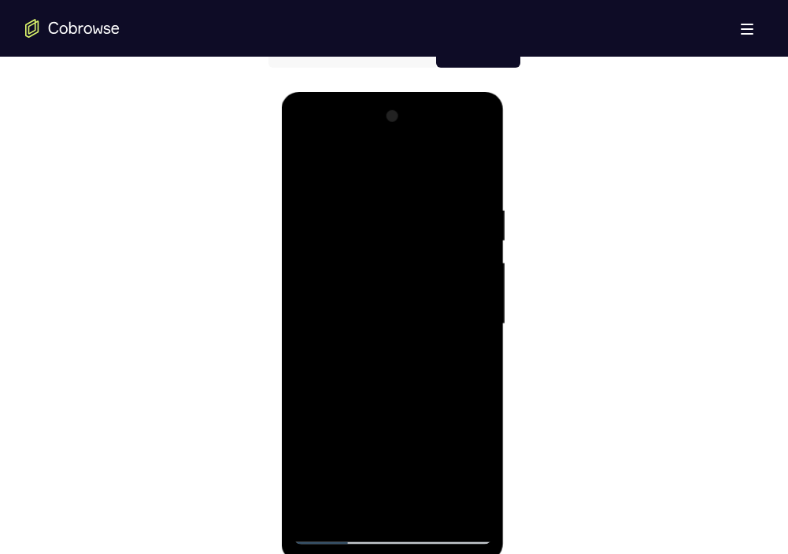
scroll to position [799, 0]
click at [310, 355] on div at bounding box center [392, 325] width 198 height 441
click at [359, 504] on div at bounding box center [392, 325] width 198 height 441
click at [456, 449] on div at bounding box center [392, 325] width 198 height 441
click at [421, 445] on div at bounding box center [392, 325] width 198 height 441
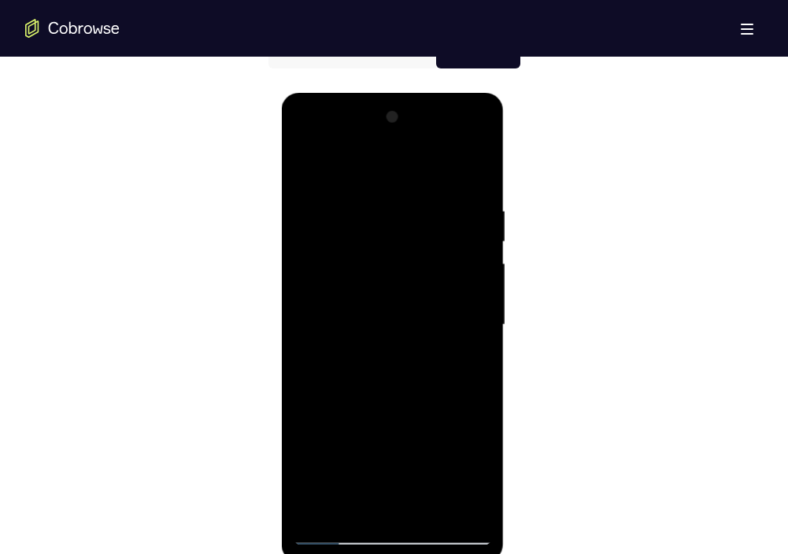
click at [408, 445] on div at bounding box center [392, 325] width 198 height 441
click at [334, 451] on div at bounding box center [392, 325] width 198 height 441
click at [436, 393] on div at bounding box center [392, 325] width 198 height 441
click at [356, 449] on div at bounding box center [392, 325] width 198 height 441
click at [413, 449] on div at bounding box center [392, 325] width 198 height 441
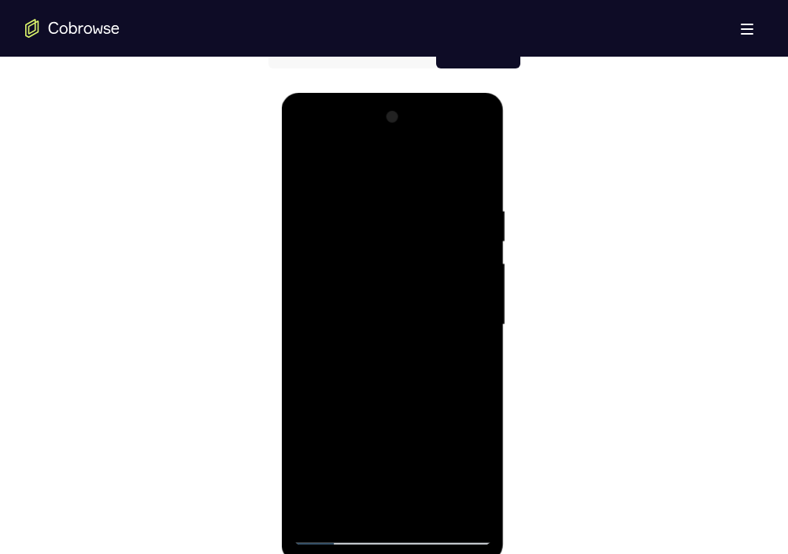
click at [393, 450] on div at bounding box center [392, 325] width 198 height 441
click at [445, 419] on div at bounding box center [392, 325] width 198 height 441
click at [456, 477] on div at bounding box center [392, 325] width 198 height 441
click at [337, 455] on div at bounding box center [392, 325] width 198 height 441
click at [447, 390] on div at bounding box center [392, 325] width 198 height 441
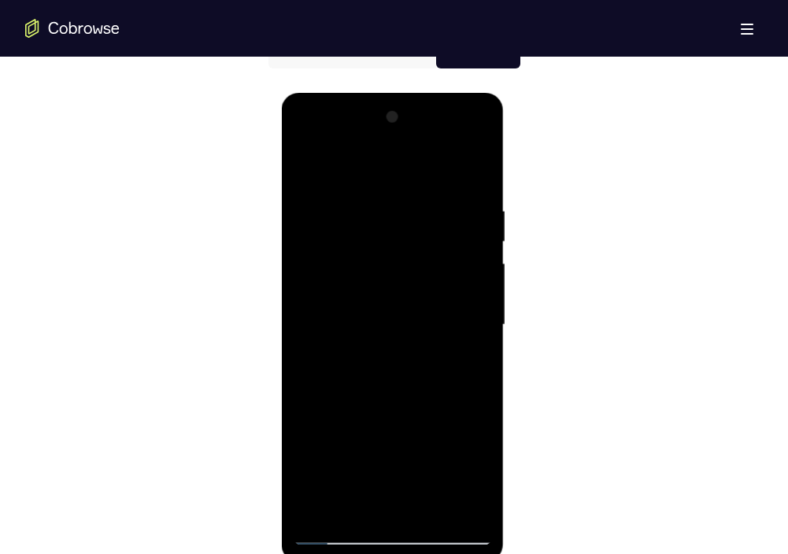
click at [409, 422] on div at bounding box center [392, 325] width 198 height 441
click at [430, 445] on div at bounding box center [392, 325] width 198 height 441
click at [454, 469] on div at bounding box center [392, 325] width 198 height 441
click at [456, 392] on div at bounding box center [392, 325] width 198 height 441
click at [403, 394] on div at bounding box center [392, 325] width 198 height 441
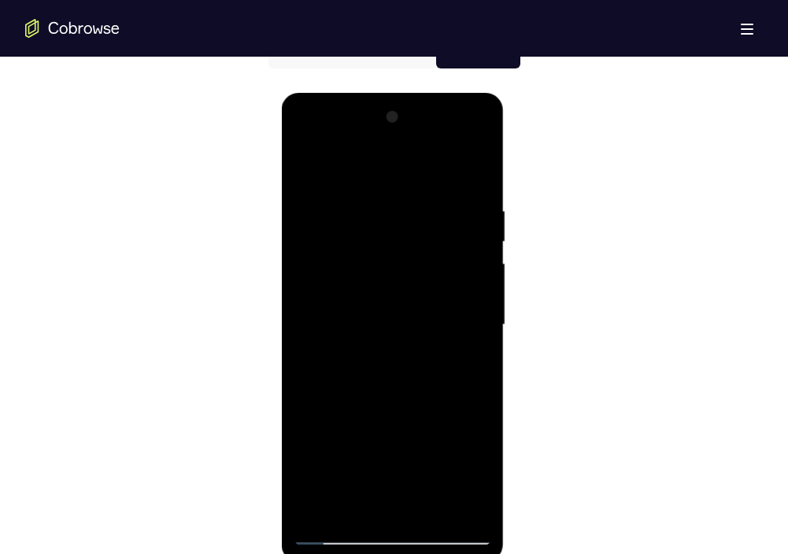
click at [383, 455] on div at bounding box center [392, 325] width 198 height 441
click at [482, 474] on div at bounding box center [392, 325] width 198 height 441
click at [397, 452] on div at bounding box center [392, 325] width 198 height 441
click at [319, 445] on div at bounding box center [392, 325] width 198 height 441
click at [373, 451] on div at bounding box center [392, 325] width 198 height 441
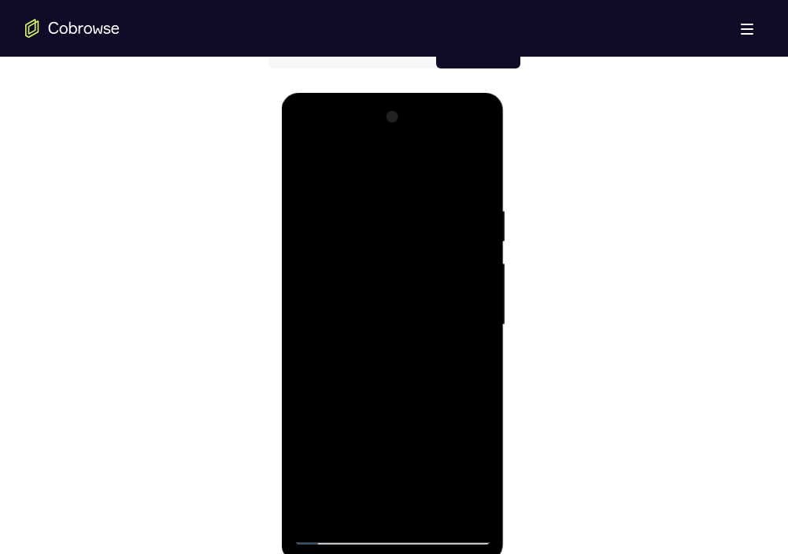
click at [395, 451] on div at bounding box center [392, 325] width 198 height 441
click at [401, 397] on div at bounding box center [392, 325] width 198 height 441
click at [312, 510] on div at bounding box center [392, 325] width 198 height 441
click at [444, 478] on div at bounding box center [392, 325] width 198 height 441
click at [440, 353] on div at bounding box center [392, 325] width 198 height 441
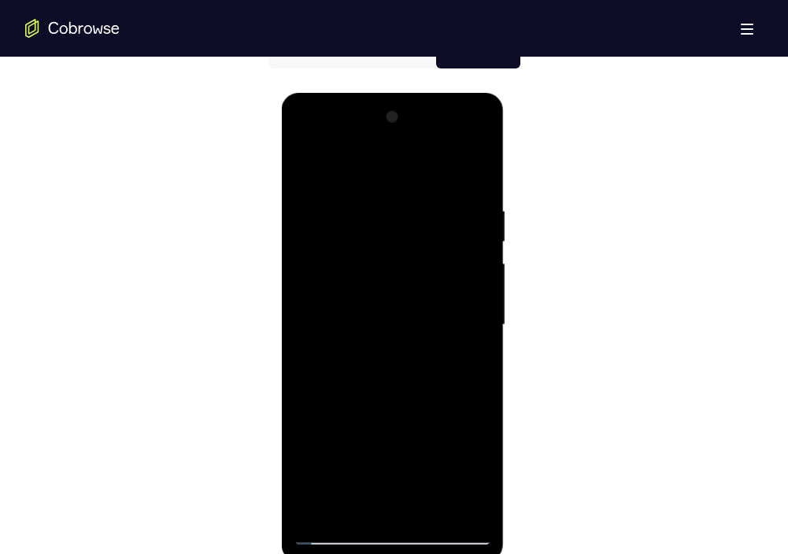
click at [421, 507] on div at bounding box center [392, 325] width 198 height 441
click at [463, 506] on div at bounding box center [392, 325] width 198 height 441
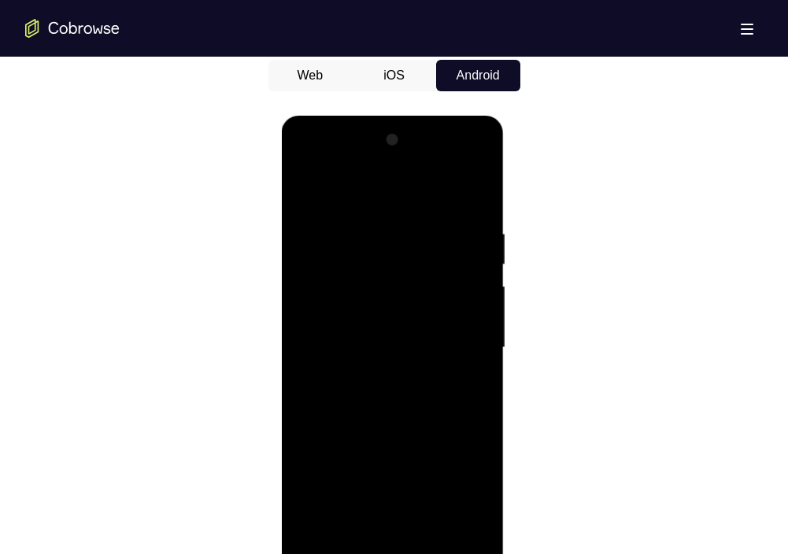
click at [479, 192] on div at bounding box center [392, 347] width 198 height 441
click at [450, 190] on div at bounding box center [392, 347] width 198 height 441
click at [463, 190] on div at bounding box center [392, 347] width 198 height 441
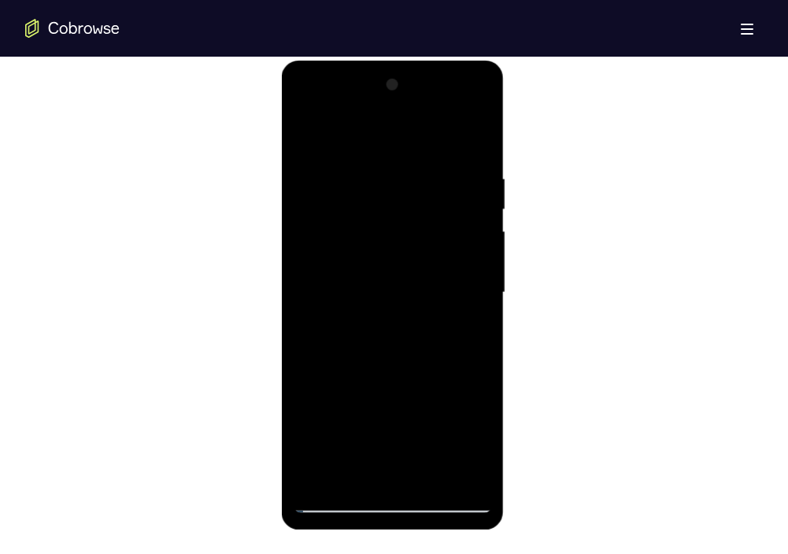
click at [429, 474] on div at bounding box center [392, 292] width 198 height 441
click at [351, 371] on div at bounding box center [392, 292] width 198 height 441
click at [366, 286] on div at bounding box center [392, 292] width 198 height 441
click at [303, 132] on div at bounding box center [392, 292] width 198 height 441
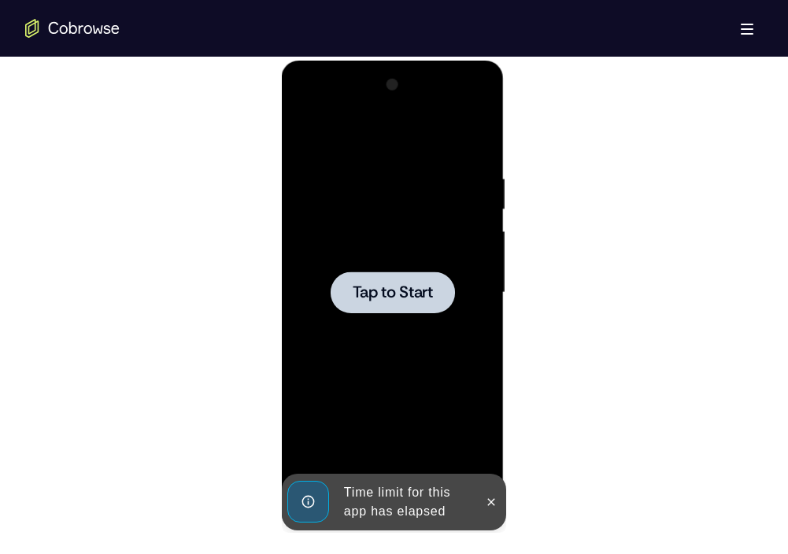
click at [398, 299] on span "Tap to Start" at bounding box center [393, 293] width 80 height 16
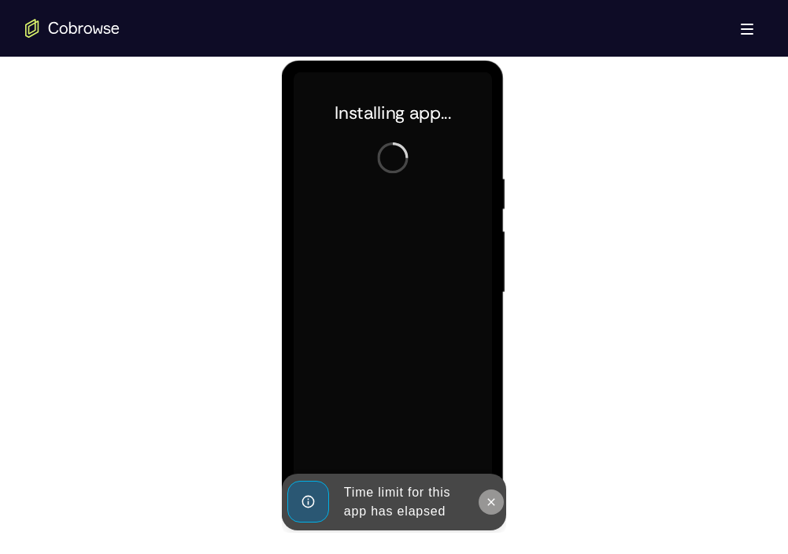
click at [492, 489] on button at bounding box center [490, 501] width 25 height 25
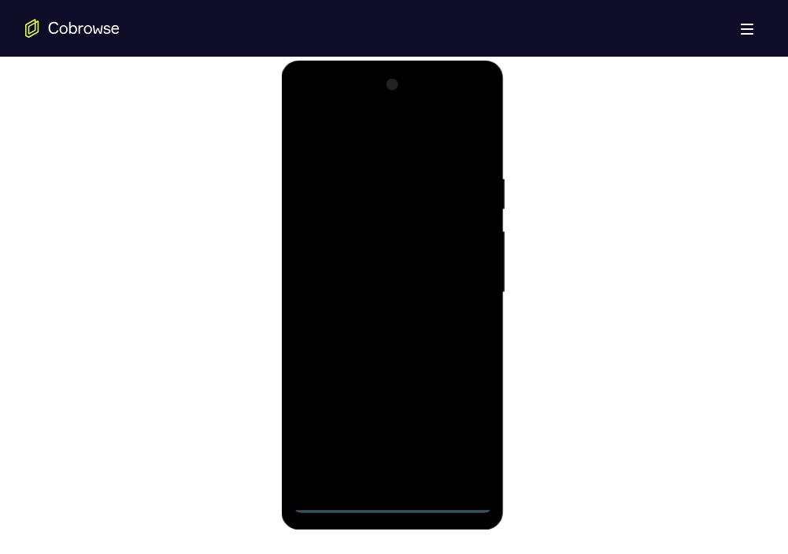
click at [388, 497] on div at bounding box center [392, 292] width 198 height 441
click at [461, 445] on div at bounding box center [392, 292] width 198 height 441
click at [326, 109] on div at bounding box center [392, 292] width 198 height 441
click at [455, 291] on div at bounding box center [392, 292] width 198 height 441
click at [368, 319] on div at bounding box center [392, 292] width 198 height 441
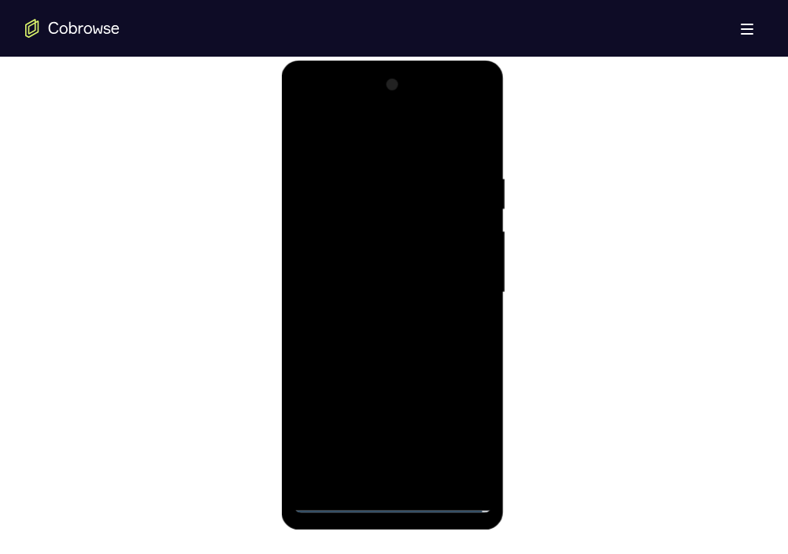
click at [357, 274] on div at bounding box center [392, 292] width 198 height 441
click at [365, 265] on div at bounding box center [392, 292] width 198 height 441
click at [367, 291] on div at bounding box center [392, 292] width 198 height 441
click at [406, 343] on div at bounding box center [392, 292] width 198 height 441
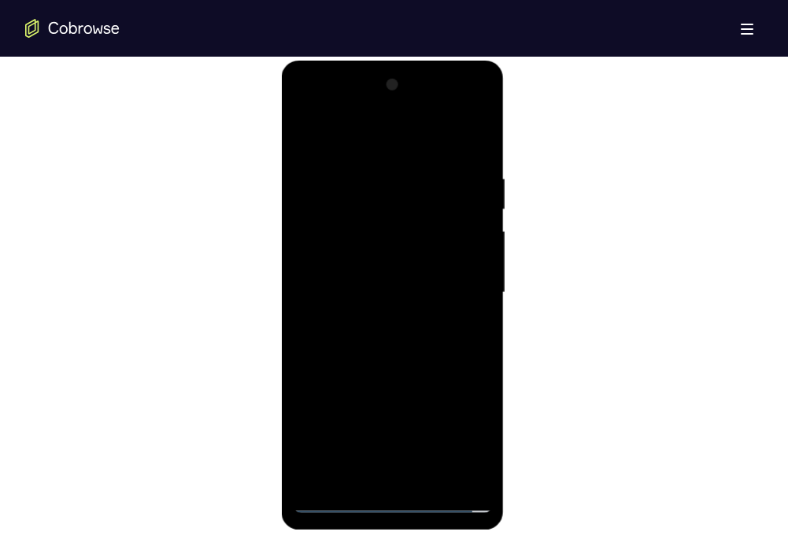
drag, startPoint x: 385, startPoint y: 145, endPoint x: 386, endPoint y: 91, distance: 53.5
click at [386, 91] on div at bounding box center [392, 292] width 198 height 441
click at [474, 164] on div at bounding box center [392, 292] width 198 height 441
click at [428, 478] on div at bounding box center [392, 292] width 198 height 441
click at [421, 374] on div at bounding box center [392, 292] width 198 height 441
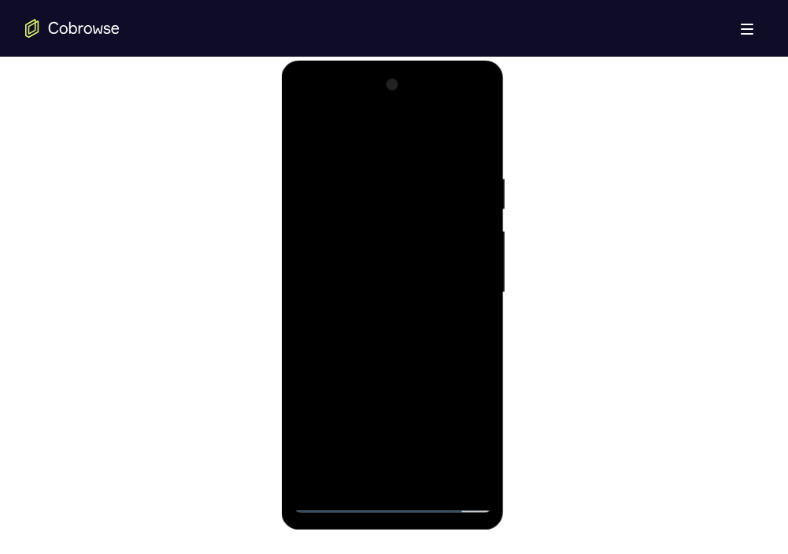
click at [412, 290] on div at bounding box center [392, 292] width 198 height 441
click at [407, 434] on div at bounding box center [392, 292] width 198 height 441
click at [407, 432] on div at bounding box center [392, 292] width 198 height 441
click at [371, 393] on div at bounding box center [392, 292] width 198 height 441
click at [360, 375] on div at bounding box center [392, 292] width 198 height 441
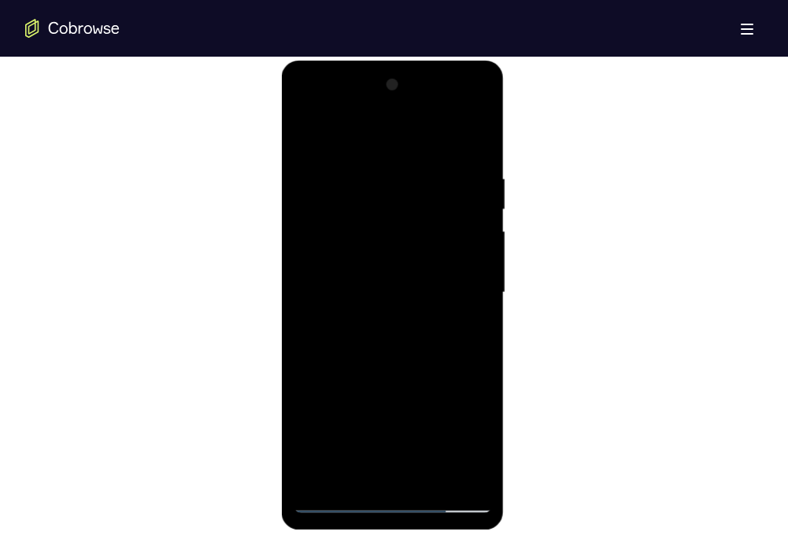
click at [389, 294] on div at bounding box center [392, 292] width 198 height 441
click at [482, 142] on div at bounding box center [392, 292] width 198 height 441
click at [338, 471] on div at bounding box center [392, 292] width 198 height 441
click at [408, 282] on div at bounding box center [392, 292] width 198 height 441
click at [378, 213] on div at bounding box center [392, 292] width 198 height 441
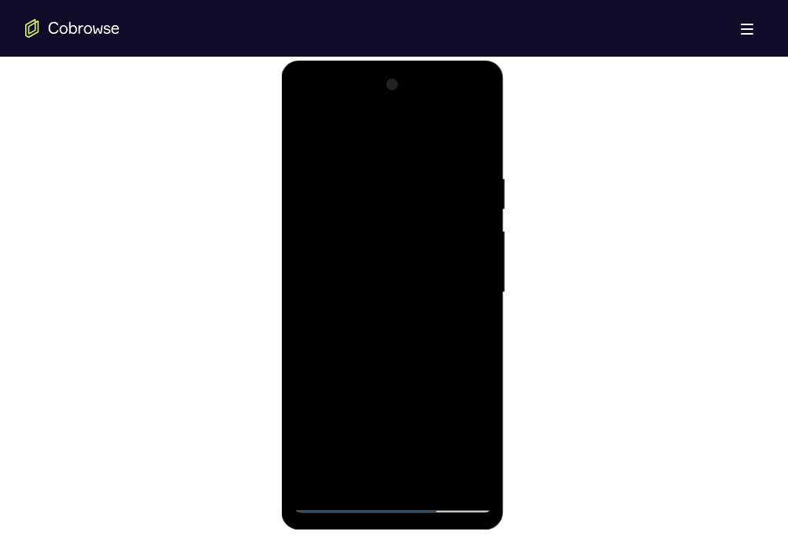
click at [370, 461] on div at bounding box center [392, 292] width 198 height 441
click at [349, 469] on div at bounding box center [392, 292] width 198 height 441
drag, startPoint x: 407, startPoint y: 410, endPoint x: 413, endPoint y: 265, distance: 144.9
click at [413, 265] on div at bounding box center [392, 292] width 198 height 441
drag, startPoint x: 415, startPoint y: 444, endPoint x: 418, endPoint y: 352, distance: 92.1
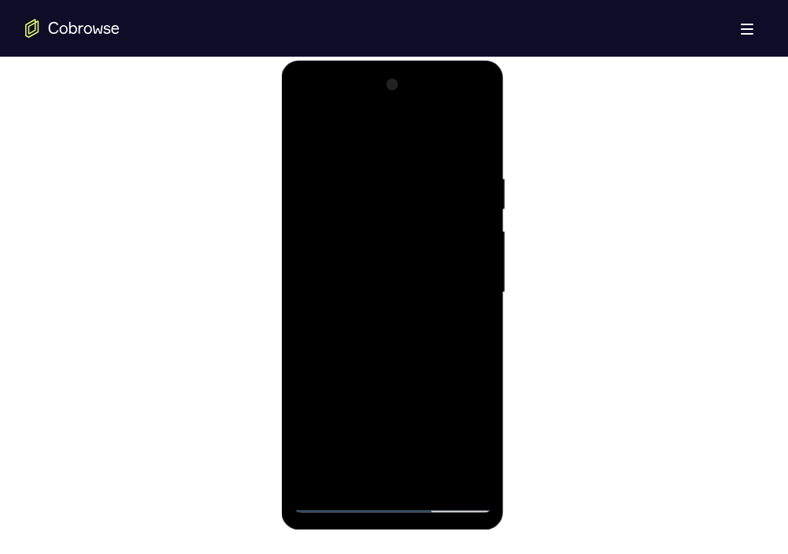
click at [418, 352] on div at bounding box center [392, 292] width 198 height 441
drag, startPoint x: 359, startPoint y: 452, endPoint x: 372, endPoint y: 483, distance: 34.2
click at [372, 483] on div at bounding box center [392, 292] width 198 height 441
drag, startPoint x: 430, startPoint y: 407, endPoint x: 426, endPoint y: 483, distance: 76.5
click at [426, 483] on div at bounding box center [392, 292] width 198 height 441
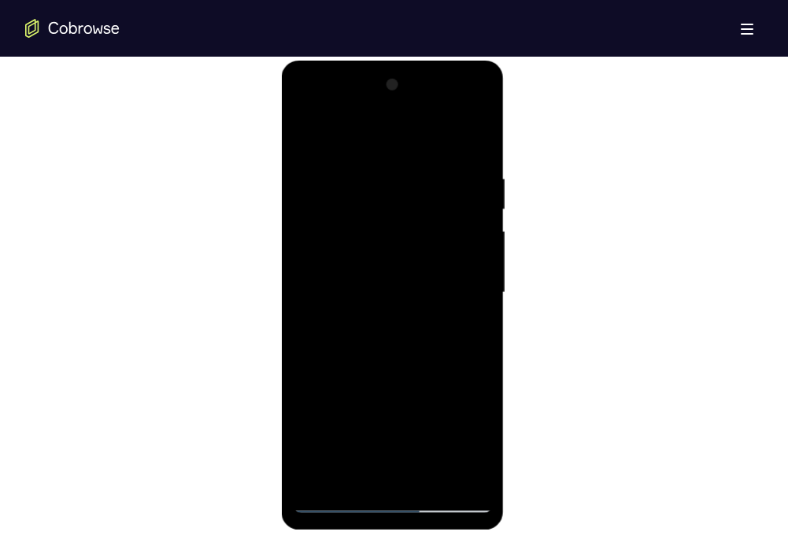
drag, startPoint x: 467, startPoint y: 393, endPoint x: 468, endPoint y: 428, distance: 35.4
click at [468, 428] on div at bounding box center [392, 292] width 198 height 441
drag, startPoint x: 468, startPoint y: 428, endPoint x: 468, endPoint y: 473, distance: 44.9
click at [468, 473] on div at bounding box center [392, 292] width 198 height 441
drag, startPoint x: 456, startPoint y: 434, endPoint x: 461, endPoint y: 277, distance: 156.7
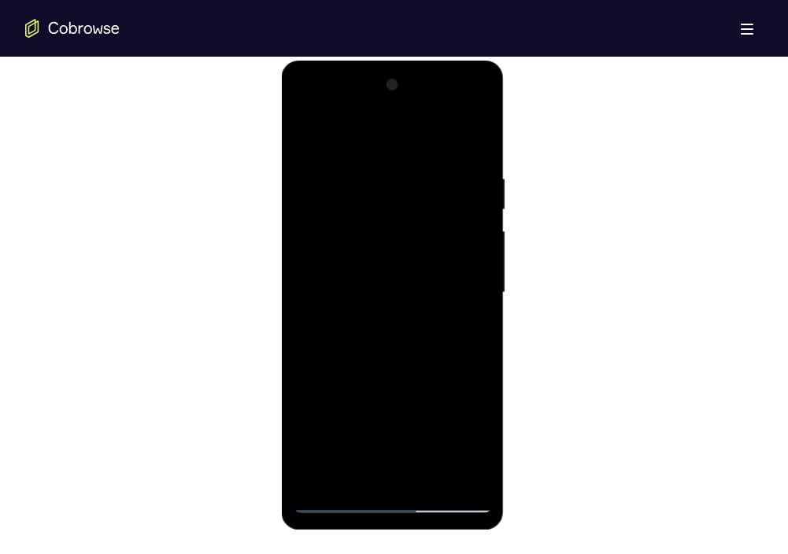
click at [461, 277] on div at bounding box center [392, 292] width 198 height 441
click at [480, 419] on div at bounding box center [392, 292] width 198 height 441
click at [472, 315] on div at bounding box center [392, 292] width 198 height 441
click at [306, 127] on div at bounding box center [392, 292] width 198 height 441
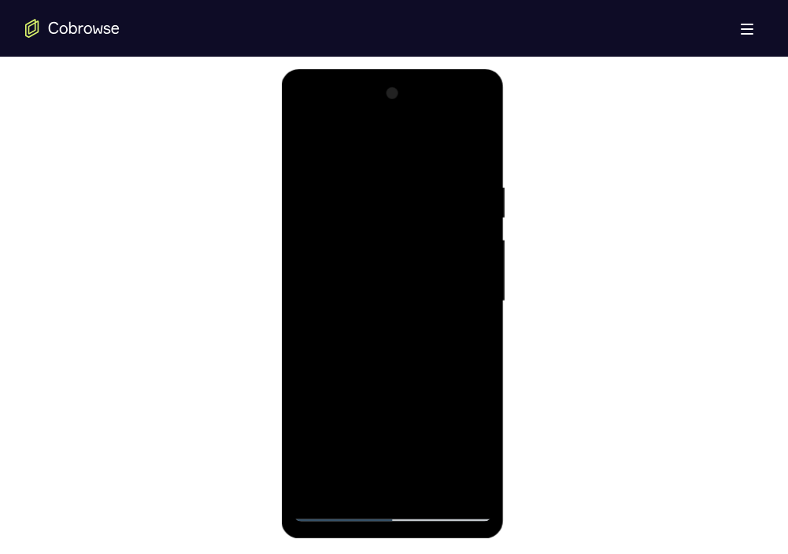
scroll to position [821, 0]
click at [313, 149] on div at bounding box center [392, 302] width 198 height 441
click at [353, 487] on div at bounding box center [392, 302] width 198 height 441
click at [418, 141] on div at bounding box center [392, 302] width 198 height 441
click at [366, 168] on div at bounding box center [392, 302] width 198 height 441
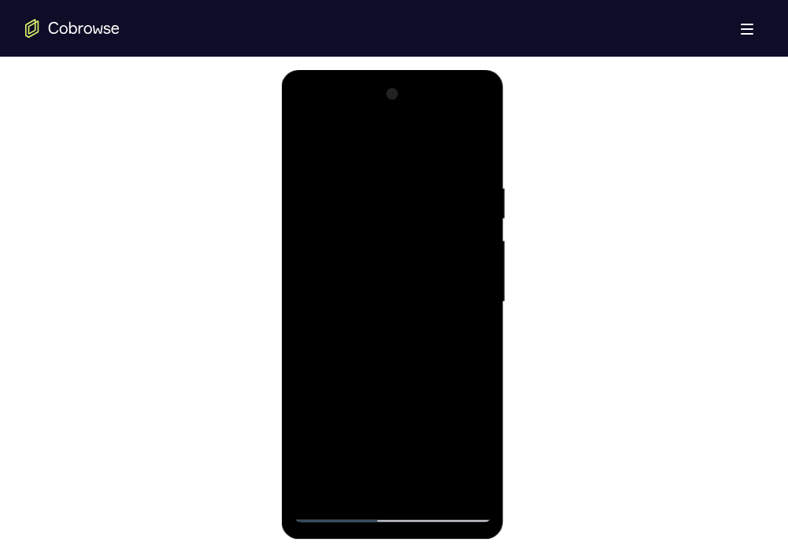
click at [320, 163] on div at bounding box center [392, 302] width 198 height 441
click at [472, 305] on div at bounding box center [392, 302] width 198 height 441
click at [476, 152] on div at bounding box center [392, 302] width 198 height 441
click at [307, 148] on div at bounding box center [392, 302] width 198 height 441
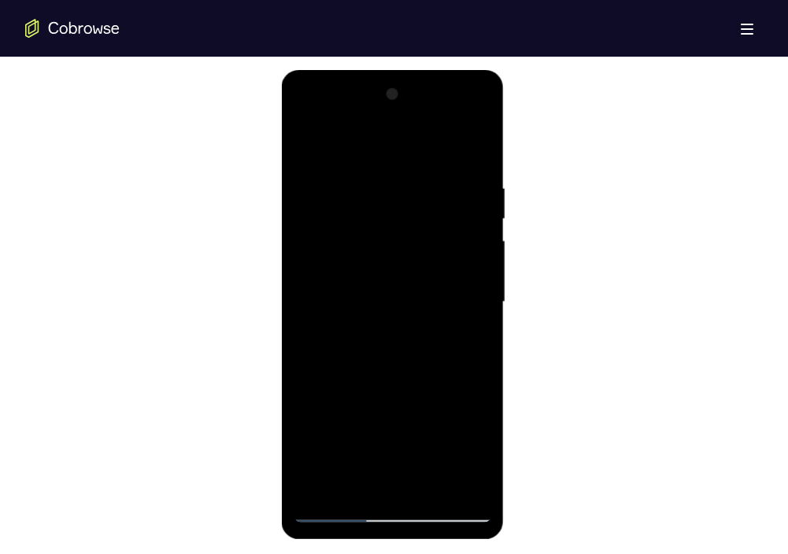
click at [449, 146] on div at bounding box center [392, 302] width 198 height 441
click at [477, 189] on div at bounding box center [392, 302] width 198 height 441
click at [468, 142] on div at bounding box center [392, 302] width 198 height 441
click at [327, 163] on div at bounding box center [392, 302] width 198 height 441
click at [478, 312] on div at bounding box center [392, 302] width 198 height 441
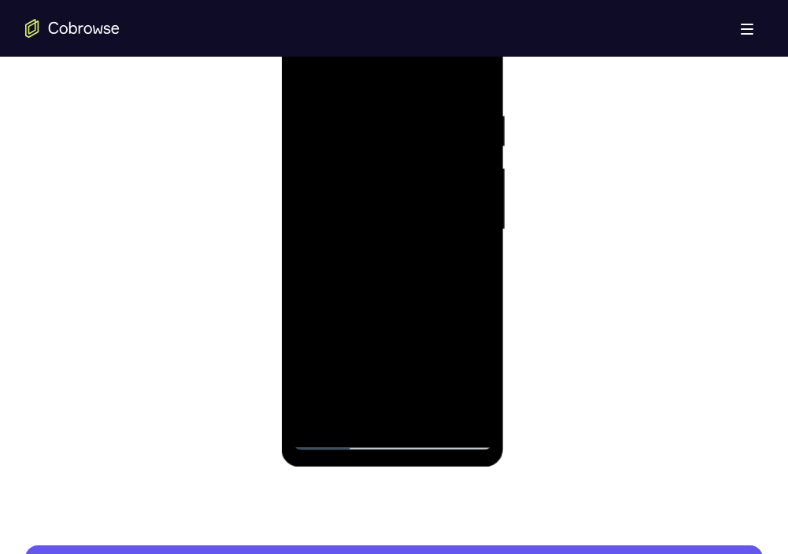
scroll to position [901, 0]
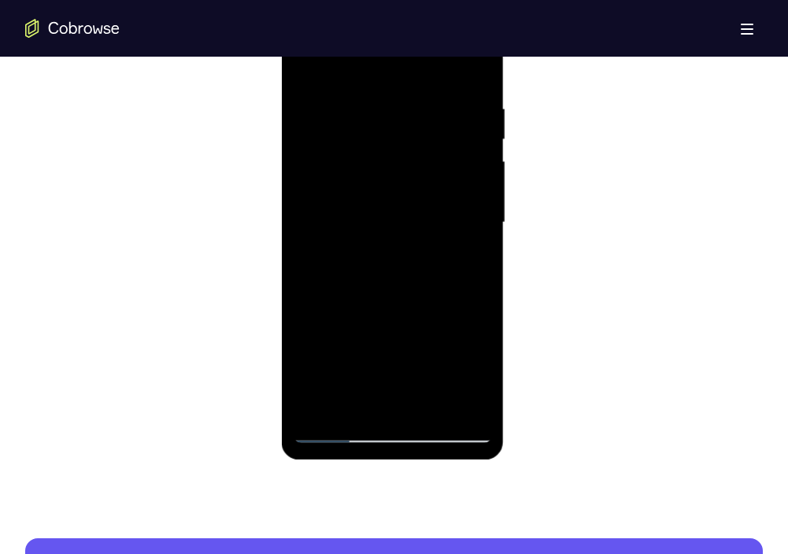
click at [426, 404] on div at bounding box center [392, 222] width 198 height 441
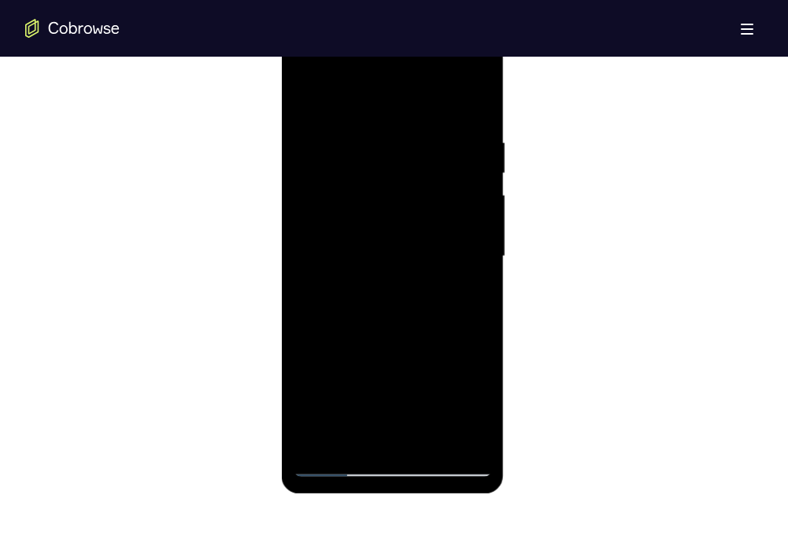
scroll to position [828, 0]
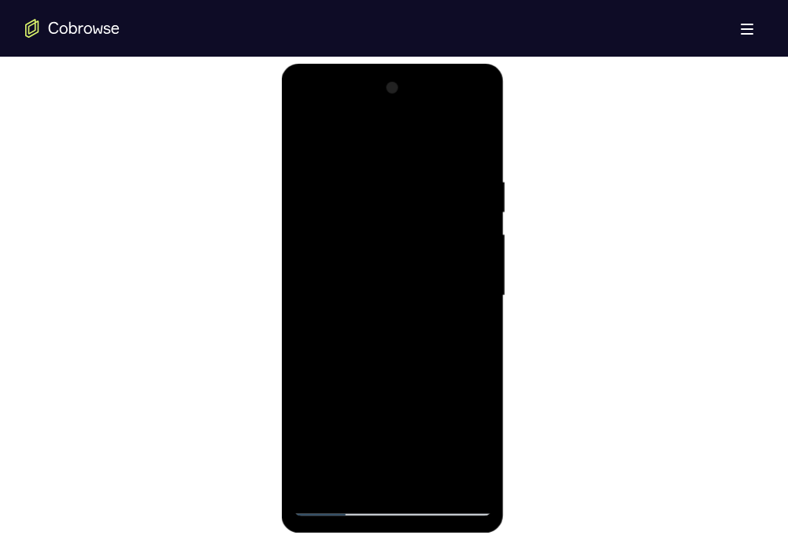
click at [316, 365] on div at bounding box center [392, 296] width 198 height 441
click at [443, 336] on div at bounding box center [392, 296] width 198 height 441
click at [472, 264] on div at bounding box center [392, 296] width 198 height 441
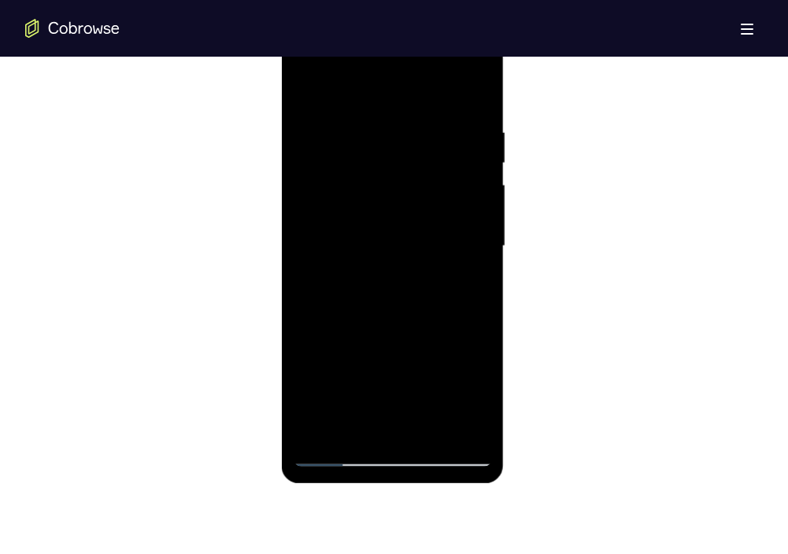
click at [338, 452] on div at bounding box center [392, 246] width 198 height 441
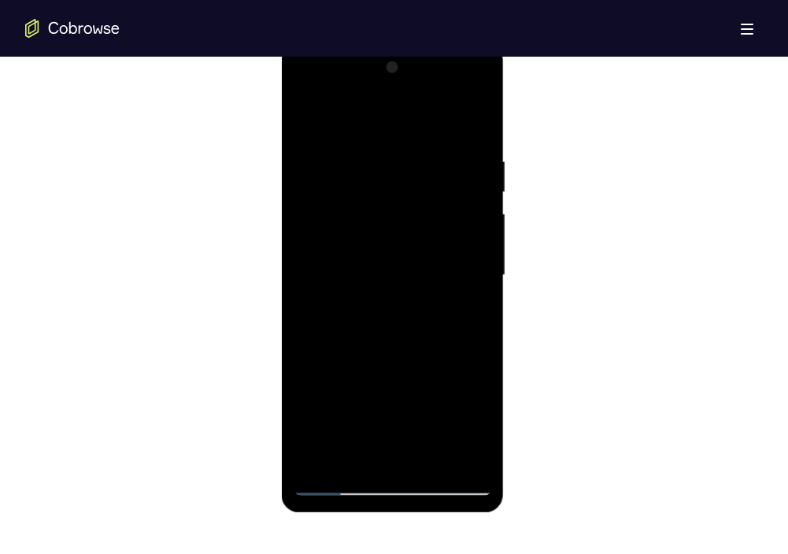
scroll to position [847, 0]
click at [474, 238] on div at bounding box center [392, 277] width 198 height 441
click at [312, 120] on div at bounding box center [392, 277] width 198 height 441
click at [397, 464] on div at bounding box center [392, 277] width 198 height 441
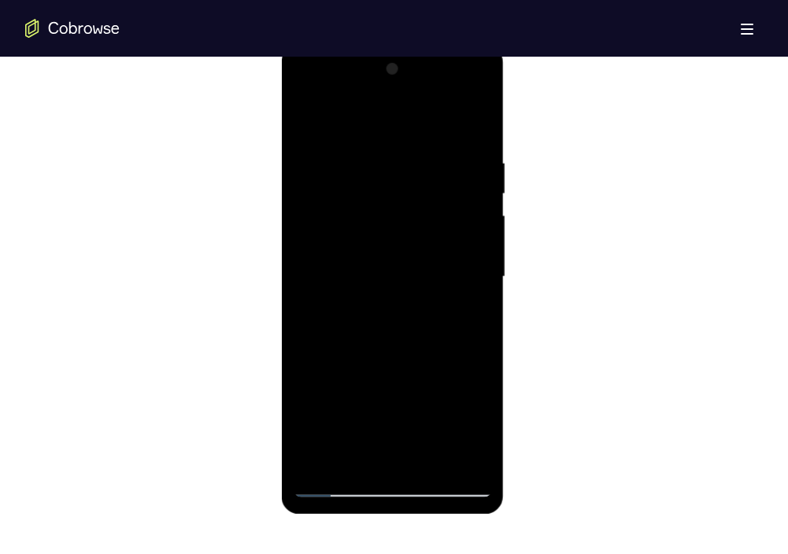
drag, startPoint x: 397, startPoint y: 341, endPoint x: 394, endPoint y: 181, distance: 160.5
click at [394, 181] on div at bounding box center [392, 277] width 198 height 441
drag, startPoint x: 425, startPoint y: 367, endPoint x: 428, endPoint y: 165, distance: 201.5
click at [428, 165] on div at bounding box center [392, 277] width 198 height 441
drag, startPoint x: 434, startPoint y: 388, endPoint x: 425, endPoint y: 158, distance: 230.0
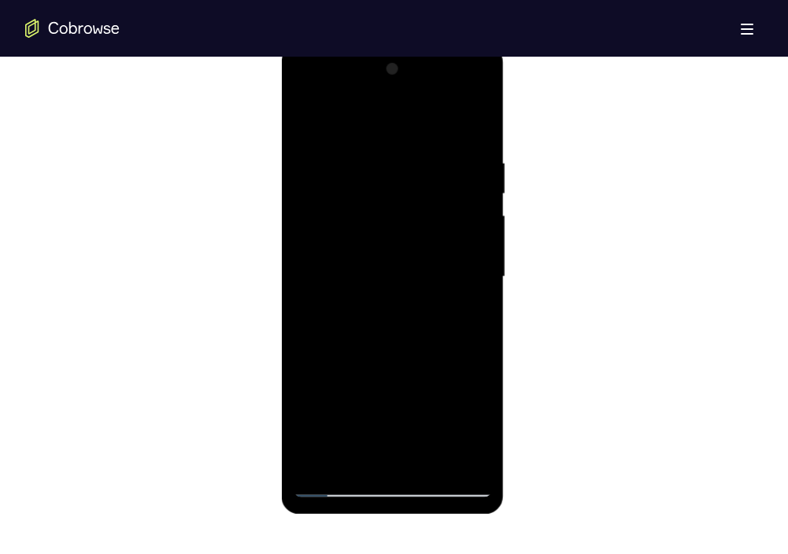
click at [425, 158] on div at bounding box center [392, 277] width 198 height 441
drag, startPoint x: 424, startPoint y: 378, endPoint x: 408, endPoint y: 158, distance: 220.9
click at [408, 158] on div at bounding box center [392, 277] width 198 height 441
drag, startPoint x: 431, startPoint y: 364, endPoint x: 421, endPoint y: 146, distance: 218.2
click at [421, 146] on div at bounding box center [392, 277] width 198 height 441
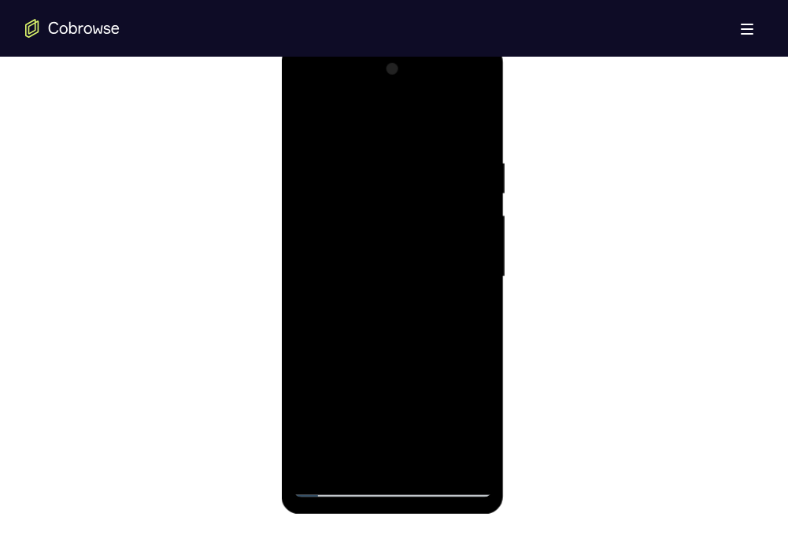
drag, startPoint x: 430, startPoint y: 378, endPoint x: 426, endPoint y: 134, distance: 244.0
click at [426, 134] on div at bounding box center [392, 277] width 198 height 441
click at [431, 464] on div at bounding box center [392, 277] width 198 height 441
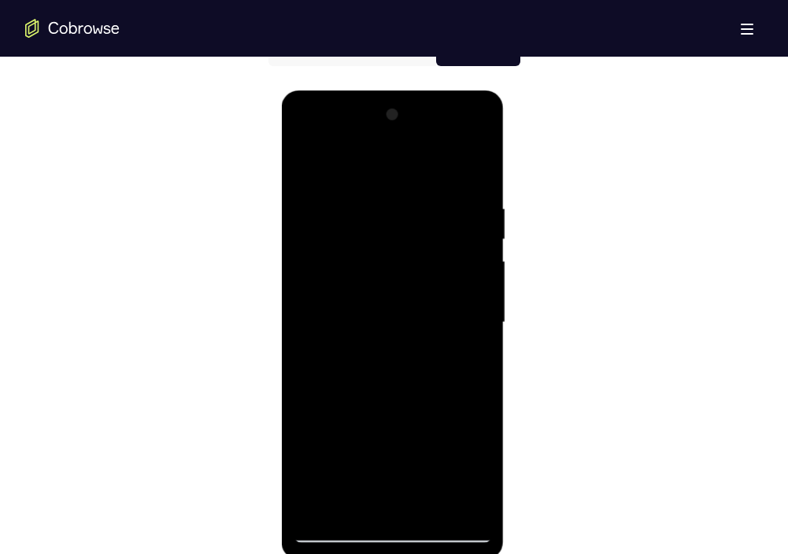
scroll to position [799, 0]
